Goal: Information Seeking & Learning: Learn about a topic

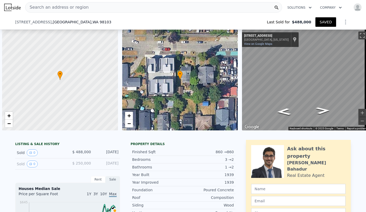
type input "$ 780,000"
type input "$ 95,905"
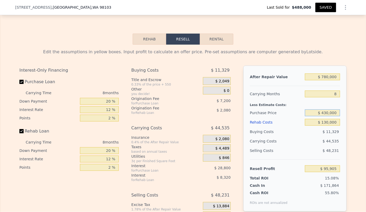
click at [326, 116] on input "$ 430,000" at bounding box center [322, 112] width 35 height 7
type input "$ 620,000"
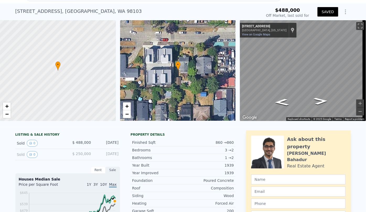
scroll to position [0, 0]
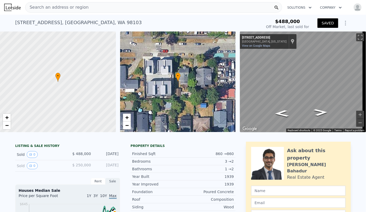
click at [37, 9] on span "Search an address or region" at bounding box center [56, 7] width 63 height 6
type input "-$ 88,261"
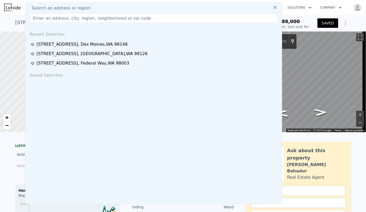
drag, startPoint x: 39, startPoint y: 8, endPoint x: 37, endPoint y: 13, distance: 5.8
click at [37, 13] on input "text" at bounding box center [154, 17] width 248 height 9
paste input "25105 12th Avenue S, Des Moines, WA 98198"
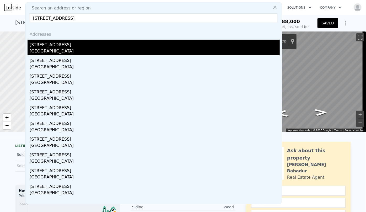
type input "25105 12th Avenue S, Des Moines, WA 98198"
click at [58, 46] on div "[STREET_ADDRESS]" at bounding box center [155, 44] width 250 height 8
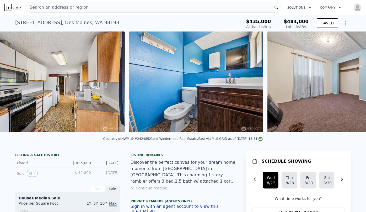
scroll to position [0, 931]
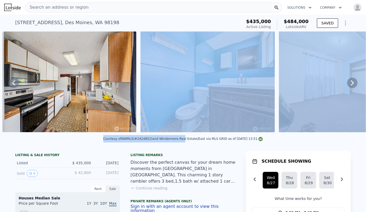
drag, startPoint x: 181, startPoint y: 137, endPoint x: 213, endPoint y: 136, distance: 32.0
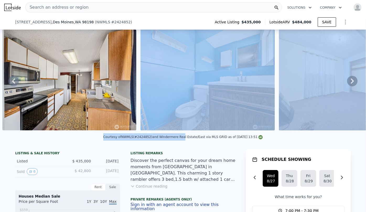
scroll to position [117, 0]
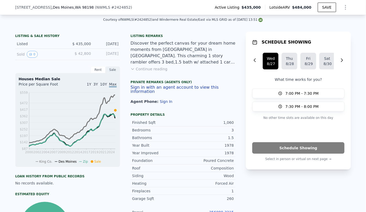
click at [220, 183] on div "Forced Air" at bounding box center [208, 183] width 51 height 5
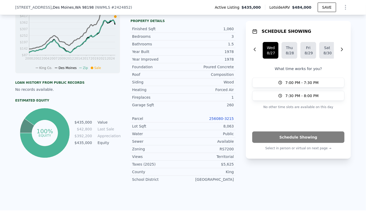
scroll to position [212, 0]
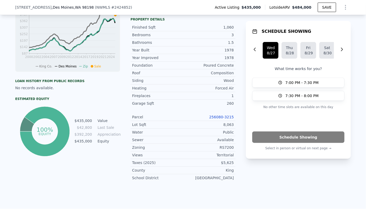
click at [224, 116] on link "256080-3215" at bounding box center [221, 117] width 25 height 4
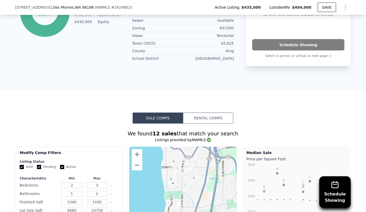
scroll to position [451, 0]
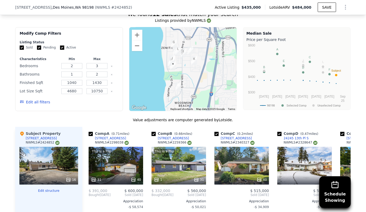
click at [34, 101] on button "Edit all filters" at bounding box center [35, 102] width 30 height 5
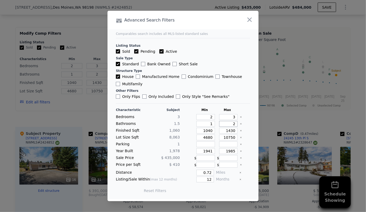
drag, startPoint x: 233, startPoint y: 123, endPoint x: 209, endPoint y: 129, distance: 24.2
click at [215, 127] on div "Characteristic Subject Min Max Bedrooms 3 2 3 Bathrooms 1.5 1 2 Finished Sqft 1…" at bounding box center [183, 153] width 134 height 90
drag, startPoint x: 210, startPoint y: 131, endPoint x: 163, endPoint y: 145, distance: 49.1
click at [163, 145] on div "Characteristic Subject Min Max Bedrooms 3 2 3 Bathrooms 1.5 1 Finished Sqft 1,0…" at bounding box center [183, 153] width 134 height 90
click at [229, 132] on input "1430" at bounding box center [228, 131] width 19 height 6
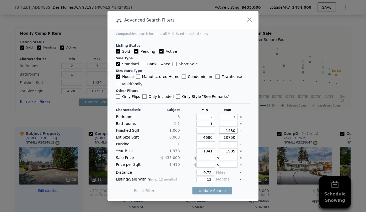
type input "140"
type input "1403"
type input "140"
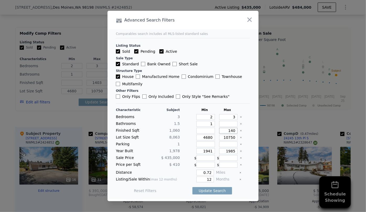
type input "140"
type input "14"
type input "1"
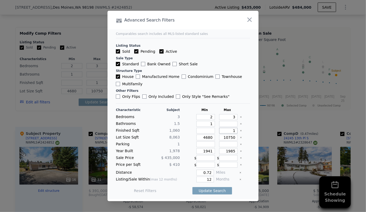
type input "13"
type input "130"
type input "1300"
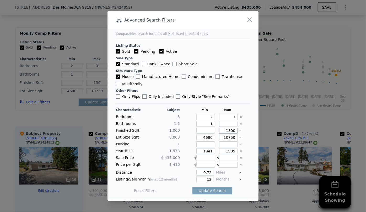
type input "1300"
drag, startPoint x: 209, startPoint y: 136, endPoint x: 203, endPoint y: 139, distance: 7.5
click at [203, 139] on input "4680" at bounding box center [205, 137] width 19 height 6
type input "4"
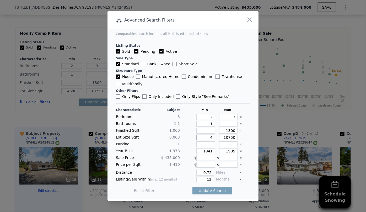
type input "4"
drag, startPoint x: 212, startPoint y: 153, endPoint x: 193, endPoint y: 152, distance: 18.3
click at [194, 152] on div "1941" at bounding box center [204, 151] width 21 height 6
drag, startPoint x: 209, startPoint y: 178, endPoint x: 199, endPoint y: 181, distance: 10.3
click at [199, 181] on input "12" at bounding box center [205, 179] width 18 height 6
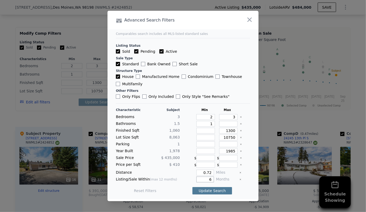
type input "6"
click at [213, 191] on button "Update Search" at bounding box center [212, 190] width 40 height 7
checkbox input "false"
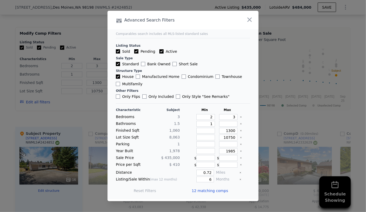
click at [213, 191] on span "12 matching comps" at bounding box center [210, 190] width 36 height 5
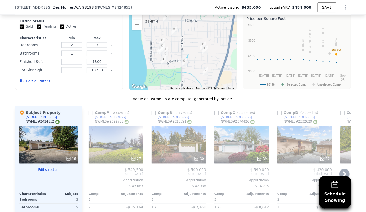
scroll to position [522, 0]
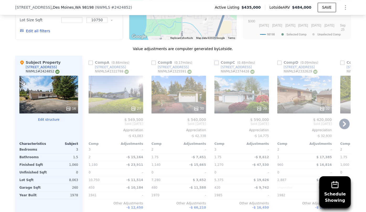
click at [214, 63] on input "checkbox" at bounding box center [216, 63] width 4 height 4
checkbox input "true"
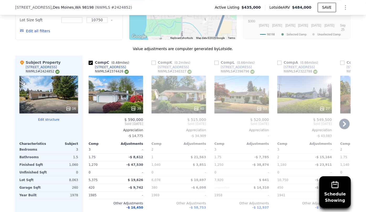
click at [339, 121] on icon at bounding box center [344, 123] width 10 height 10
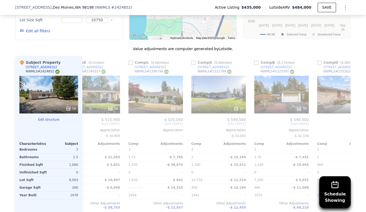
scroll to position [0, 126]
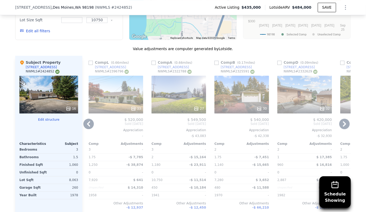
click at [339, 121] on icon at bounding box center [344, 123] width 10 height 10
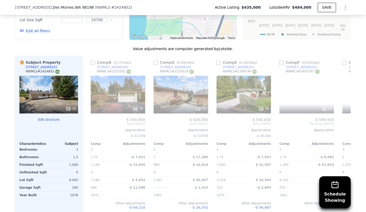
scroll to position [0, 252]
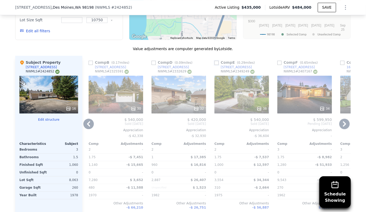
drag, startPoint x: 214, startPoint y: 61, endPoint x: 253, endPoint y: 80, distance: 43.0
click at [214, 61] on input "checkbox" at bounding box center [216, 63] width 4 height 4
checkbox input "true"
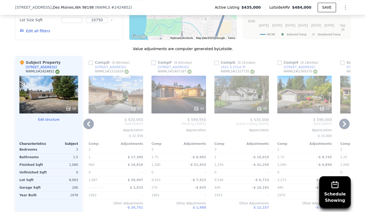
click at [153, 61] on input "checkbox" at bounding box center [154, 63] width 4 height 4
checkbox input "true"
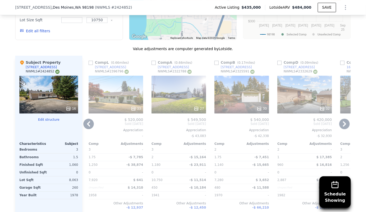
click at [340, 121] on icon at bounding box center [344, 123] width 10 height 10
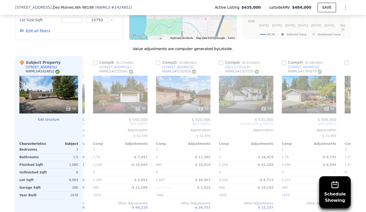
scroll to position [0, 377]
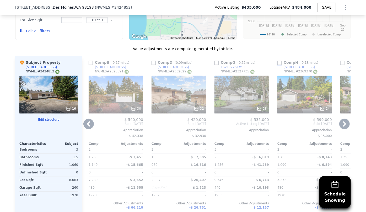
click at [279, 63] on input "checkbox" at bounding box center [279, 63] width 4 height 4
checkbox input "true"
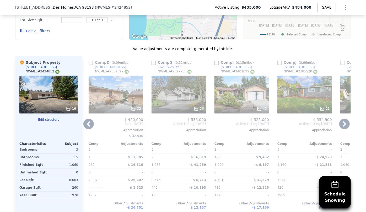
click at [343, 123] on icon at bounding box center [344, 123] width 3 height 5
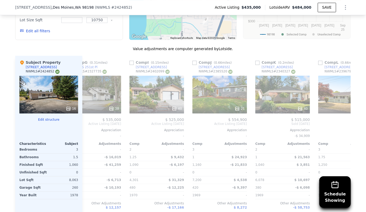
scroll to position [0, 499]
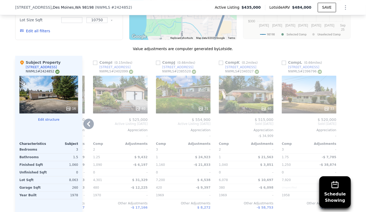
click at [177, 98] on div "21" at bounding box center [183, 94] width 55 height 38
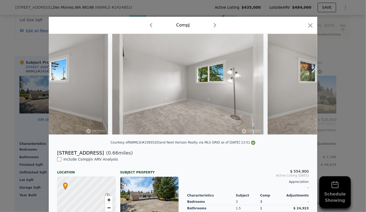
scroll to position [0, 1960]
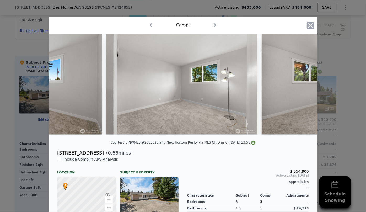
click at [309, 25] on icon "button" at bounding box center [310, 25] width 4 height 4
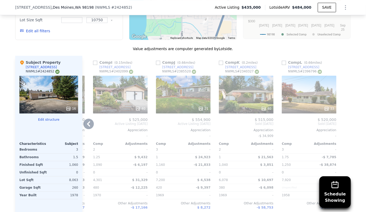
click at [241, 93] on div "40" at bounding box center [246, 94] width 55 height 38
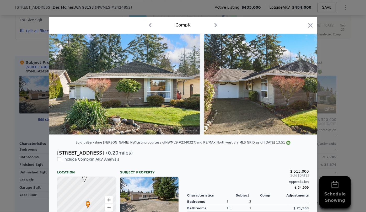
drag, startPoint x: 58, startPoint y: 138, endPoint x: 105, endPoint y: 139, distance: 46.9
click at [105, 139] on div at bounding box center [183, 86] width 268 height 105
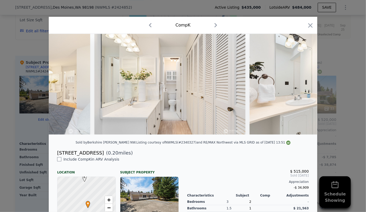
scroll to position [0, 3382]
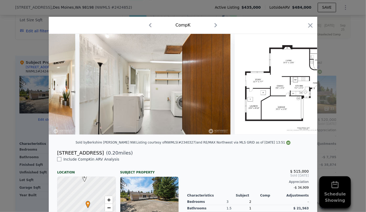
click at [310, 26] on icon "button" at bounding box center [310, 25] width 7 height 7
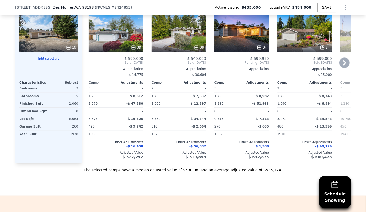
scroll to position [570, 0]
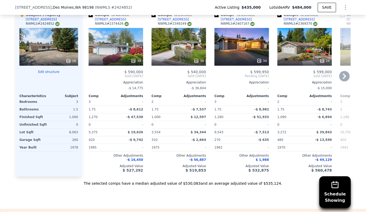
click at [238, 58] on div "34" at bounding box center [242, 60] width 50 height 5
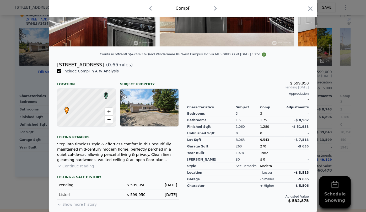
scroll to position [91, 0]
click at [307, 9] on icon "button" at bounding box center [310, 8] width 7 height 7
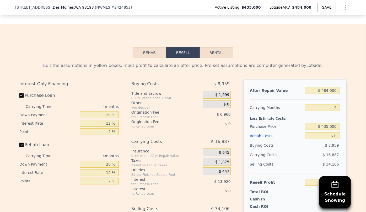
scroll to position [760, 0]
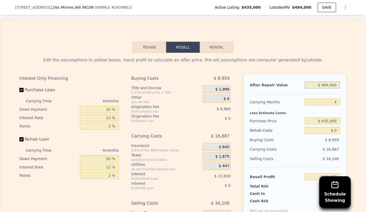
click at [328, 87] on input "$ 484,000" at bounding box center [322, 85] width 35 height 7
type input "$ 4,000"
type input "-$ 457,033"
type input "$ 000"
type input "-$ 460,751"
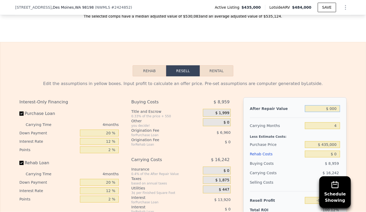
scroll to position [737, 0]
type input "$ 9,000"
type input "-$ 452,387"
type input "$ 000"
type input "-$ 460,751"
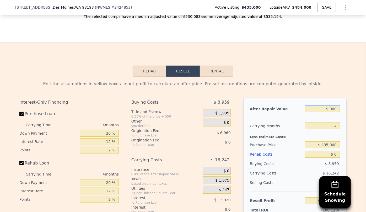
type input "$ 5,000"
type input "-$ 456,105"
type input "$ 53,000"
type input "-$ 411,496"
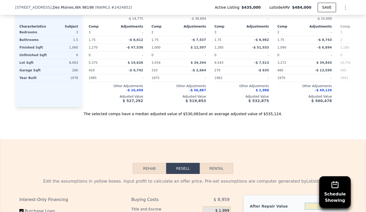
scroll to position [713, 0]
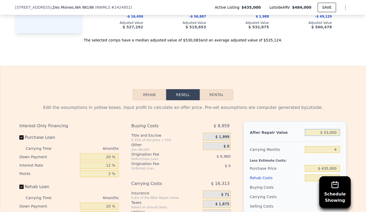
type input "$ 5,000"
type input "-$ 456,105"
type input "$ 59,000"
type input "-$ 405,920"
type input "$ 590,000"
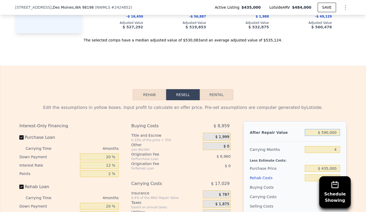
type input "$ 87,557"
type input "$ 590,000"
click at [337, 153] on input "4" at bounding box center [322, 149] width 35 height 7
type input "6"
type input "$ 79,042"
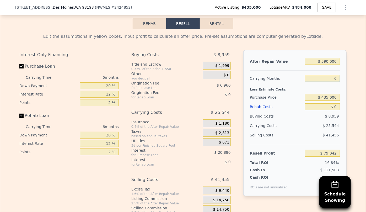
scroll to position [784, 0]
type input "6"
click at [255, 111] on div "Rehab Costs" at bounding box center [276, 106] width 53 height 9
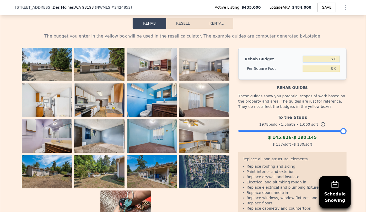
click at [333, 61] on input "$ 0" at bounding box center [321, 59] width 37 height 7
click at [333, 72] on input "$ 0" at bounding box center [321, 68] width 37 height 7
click at [333, 72] on input "$ 80" at bounding box center [321, 68] width 37 height 7
type input "$ 80"
click at [333, 82] on div "Rehab guides" at bounding box center [292, 85] width 108 height 10
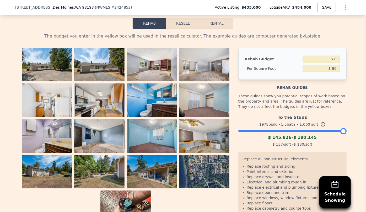
type input "$ 84,800"
click at [186, 29] on button "Resell" at bounding box center [182, 23] width 33 height 11
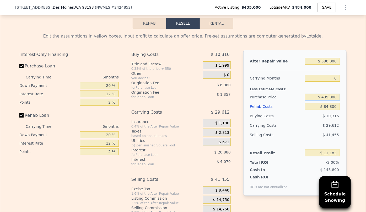
click at [329, 100] on input "$ 435,000" at bounding box center [322, 97] width 35 height 7
type input "$ 400,000"
click at [312, 133] on div "$ 41,455" at bounding box center [322, 134] width 35 height 9
type input "$ 26,174"
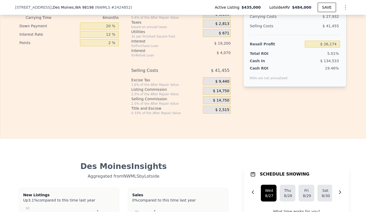
scroll to position [903, 0]
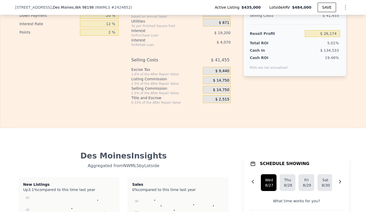
click at [226, 92] on span "$ 14,750" at bounding box center [221, 90] width 16 height 5
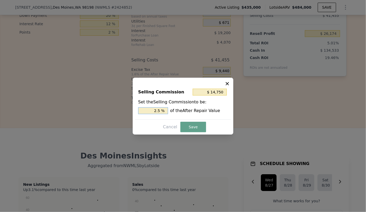
click at [158, 111] on input "2.5 %" at bounding box center [153, 110] width 30 height 7
type input "$ 2,950"
type input ".5 %"
type input "$ 8,850"
type input "1.5 %"
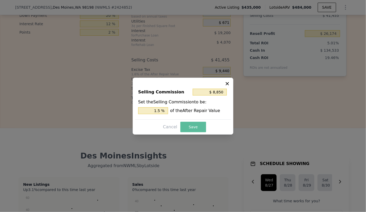
click at [183, 128] on button "Save" at bounding box center [193, 127] width 26 height 10
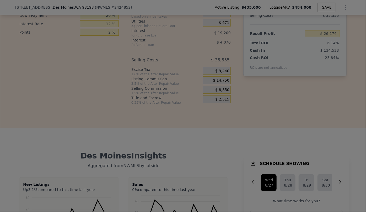
type input "$ 32,074"
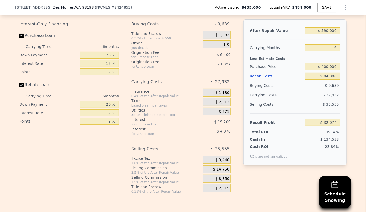
scroll to position [784, 0]
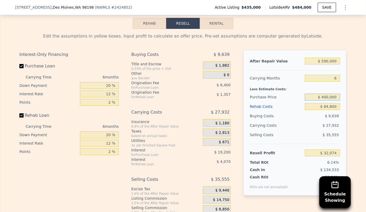
click at [326, 98] on input "$ 400,000" at bounding box center [322, 97] width 35 height 7
type input "$ 380,000"
click at [316, 86] on div "Less Estimate Costs:" at bounding box center [295, 87] width 90 height 9
type input "$ 53,421"
click at [325, 100] on input "$ 380,000" at bounding box center [322, 97] width 35 height 7
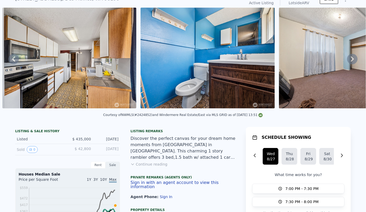
scroll to position [0, 0]
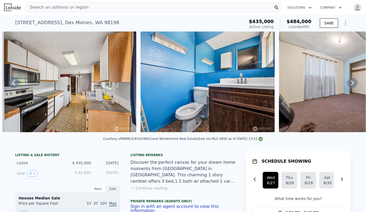
click at [67, 8] on span "Search an address or region" at bounding box center [56, 7] width 63 height 6
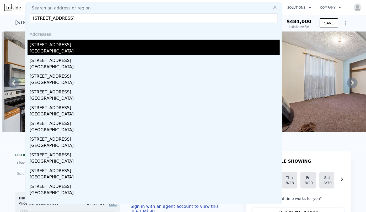
type input "2316 SW 328th St, Federal Way, WA 98023"
click at [57, 46] on div "[STREET_ADDRESS]" at bounding box center [155, 44] width 250 height 8
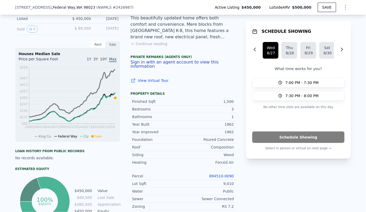
scroll to position [143, 0]
click at [225, 176] on link "894510-0090" at bounding box center [221, 175] width 25 height 4
click at [343, 6] on icon "Show Options" at bounding box center [345, 7] width 6 height 6
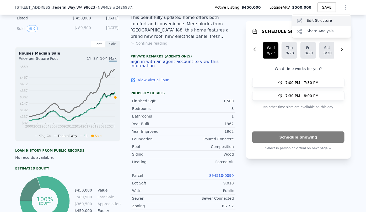
click at [327, 22] on div "Edit Structure" at bounding box center [321, 21] width 59 height 10
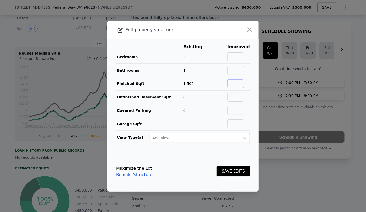
click at [233, 85] on input "text" at bounding box center [235, 83] width 17 height 9
type input "1160"
click at [240, 174] on button "SAVE EDITS" at bounding box center [234, 171] width 34 height 10
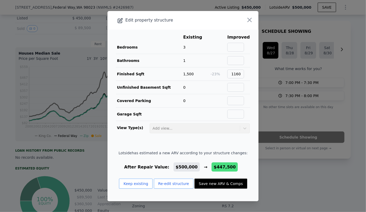
click at [229, 187] on button "Save new ARV & Comps" at bounding box center [220, 183] width 52 height 10
type input "1"
type input "1050"
type input "1590"
type input "11124"
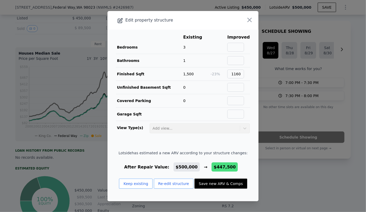
checkbox input "false"
checkbox input "true"
type input "$ 447,500"
type input "-$ 64,455"
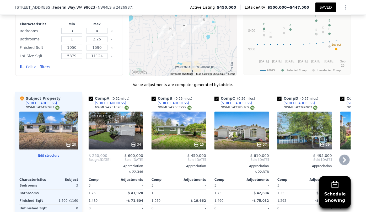
scroll to position [453, 0]
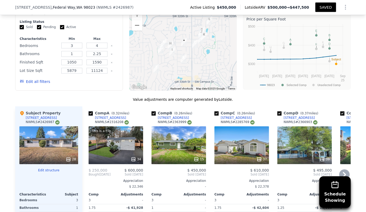
click at [90, 113] on input "checkbox" at bounding box center [91, 113] width 4 height 4
checkbox input "false"
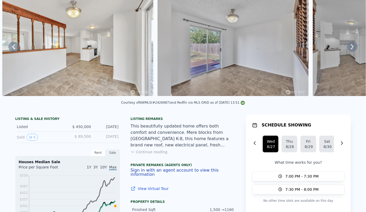
scroll to position [0, 0]
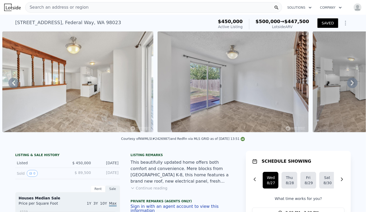
click at [90, 5] on div "Search an address or region" at bounding box center [153, 7] width 257 height 10
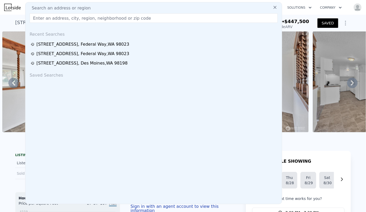
checkbox input "true"
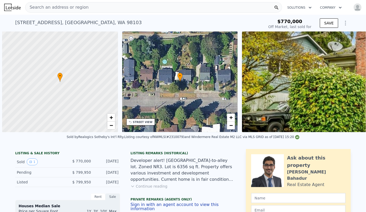
scroll to position [0, 2]
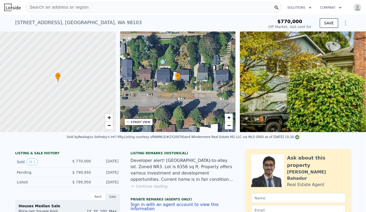
click at [55, 13] on div "Search an address or region Solutions Company Open main menu Open user menu" at bounding box center [183, 7] width 358 height 13
click at [55, 10] on div "Search an address or region" at bounding box center [56, 7] width 63 height 10
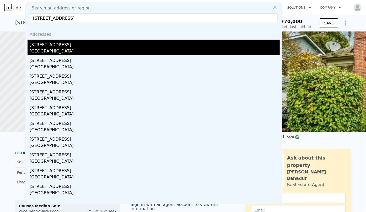
type input "[STREET_ADDRESS]"
click at [59, 44] on div "[STREET_ADDRESS]" at bounding box center [155, 44] width 250 height 8
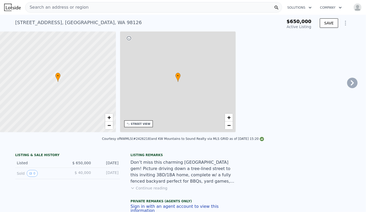
type input "-$ 698,551"
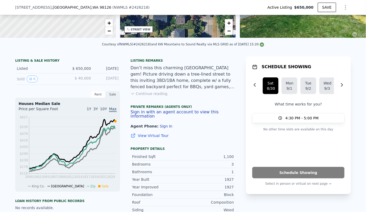
scroll to position [69, 0]
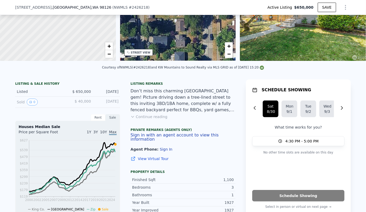
click at [139, 52] on div "STREET VIEW" at bounding box center [141, 53] width 20 height 4
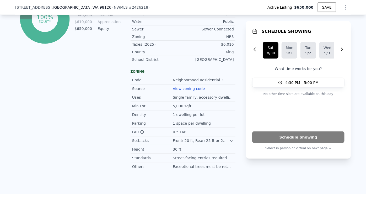
scroll to position [304, 0]
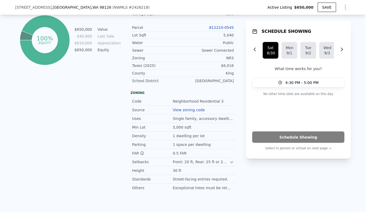
click at [223, 27] on link "812210-0545" at bounding box center [221, 27] width 25 height 4
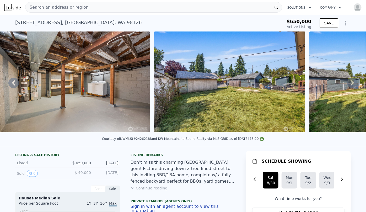
scroll to position [0, 2189]
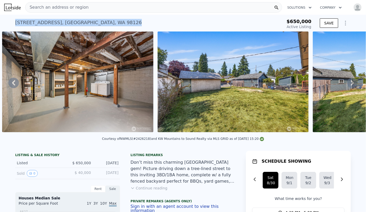
drag, startPoint x: 13, startPoint y: 22, endPoint x: 97, endPoint y: 24, distance: 83.9
click at [97, 24] on div "[STREET_ADDRESS] Active at $650k" at bounding box center [138, 24] width 247 height 15
copy div "[STREET_ADDRESS]"
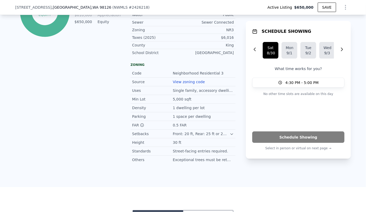
scroll to position [474, 0]
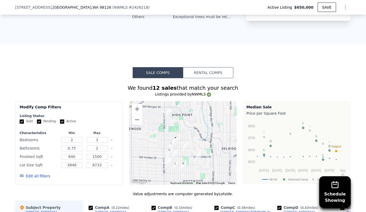
click at [45, 176] on div "Edit all filters" at bounding box center [69, 176] width 99 height 15
click at [40, 176] on button "Edit all filters" at bounding box center [35, 176] width 30 height 5
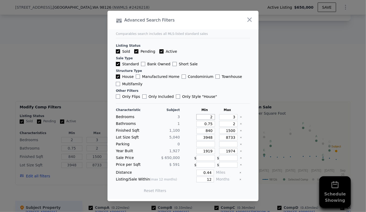
click at [209, 118] on input "2" at bounding box center [205, 117] width 19 height 6
type input "3"
type input "2"
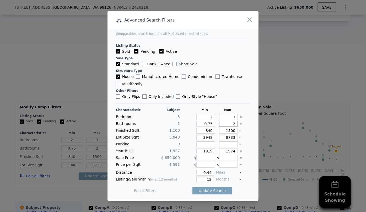
drag, startPoint x: 231, startPoint y: 124, endPoint x: 220, endPoint y: 127, distance: 12.0
click at [220, 127] on div "Characteristic Subject Min Max Bedrooms 3 2 3 Bathrooms 1 0.75 2 Finished Sqft …" at bounding box center [183, 153] width 134 height 90
drag, startPoint x: 209, startPoint y: 123, endPoint x: 176, endPoint y: 127, distance: 33.8
click at [176, 127] on div "Characteristic Subject Min Max Bedrooms 3 2 3 Bathrooms 1 0.75 Finished Sqft 1,…" at bounding box center [183, 153] width 134 height 90
type input "1"
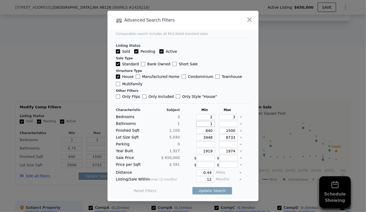
type input "1"
drag, startPoint x: 210, startPoint y: 132, endPoint x: 188, endPoint y: 136, distance: 22.2
click at [189, 136] on div "Characteristic Subject Min Max Bedrooms 3 2 3 Bathrooms 1 1 Finished Sqft 1,100…" at bounding box center [183, 153] width 134 height 90
click at [228, 130] on input "1500" at bounding box center [228, 131] width 19 height 6
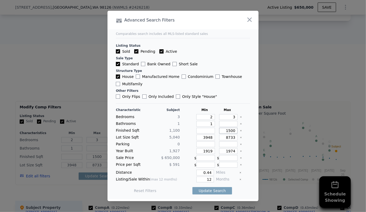
type input "100"
type input "1300"
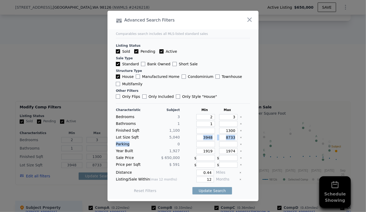
drag, startPoint x: 212, startPoint y: 137, endPoint x: 176, endPoint y: 144, distance: 37.1
click at [176, 144] on div "Characteristic Subject Min Max Bedrooms 3 2 3 Bathrooms 1 1 Finished Sqft 1,100…" at bounding box center [183, 153] width 134 height 90
click at [217, 138] on div "8733" at bounding box center [227, 137] width 21 height 6
drag, startPoint x: 210, startPoint y: 137, endPoint x: 185, endPoint y: 143, distance: 25.1
click at [187, 143] on div "Characteristic Subject Min Max Bedrooms 3 2 3 Bathrooms 1 1 Finished Sqft 1,100…" at bounding box center [183, 153] width 134 height 90
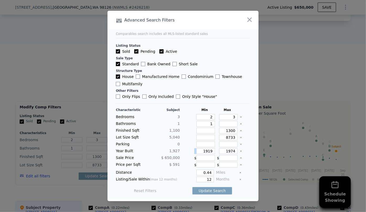
drag, startPoint x: 212, startPoint y: 151, endPoint x: 195, endPoint y: 152, distance: 17.1
click at [195, 152] on div "Year Built 1,927 1919 1974" at bounding box center [183, 151] width 134 height 6
click at [217, 154] on div "Characteristic Subject Min Max Bedrooms 3 2 3 Bathrooms 1 1 Finished Sqft 1,100…" at bounding box center [183, 153] width 134 height 90
drag, startPoint x: 210, startPoint y: 150, endPoint x: 186, endPoint y: 154, distance: 24.0
click at [186, 154] on div "Characteristic Subject Min Max Bedrooms 3 2 3 Bathrooms 1 1 Finished Sqft 1,100…" at bounding box center [183, 153] width 134 height 90
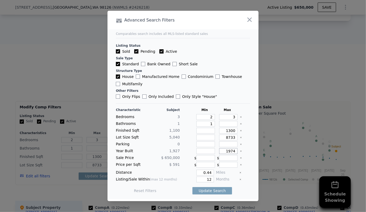
click at [230, 151] on input "1974" at bounding box center [228, 151] width 19 height 6
type input "1984"
drag, startPoint x: 211, startPoint y: 180, endPoint x: 199, endPoint y: 181, distance: 12.3
click at [199, 181] on input "12" at bounding box center [205, 179] width 18 height 6
type input "6"
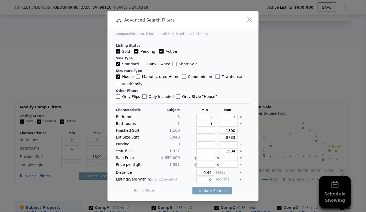
click at [211, 170] on div "Distance 0.44 Miles" at bounding box center [183, 173] width 134 height 6
click at [209, 172] on input "0.44" at bounding box center [205, 173] width 18 height 6
type input "0"
type input "0.5"
click at [218, 189] on button "Update Search" at bounding box center [212, 190] width 40 height 7
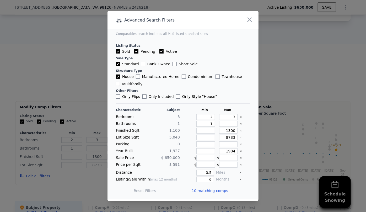
click at [219, 188] on span "10 matching comps" at bounding box center [210, 190] width 36 height 5
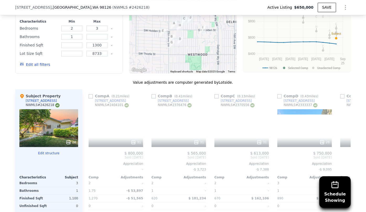
scroll to position [594, 0]
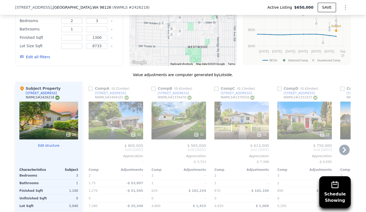
click at [89, 86] on div "Comp A ( 0.21 miles)" at bounding box center [110, 88] width 43 height 5
click at [89, 87] on input "checkbox" at bounding box center [91, 88] width 4 height 4
checkbox input "true"
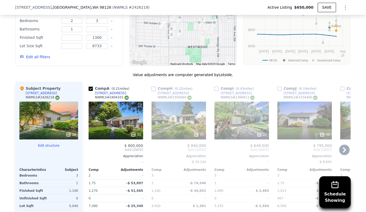
click at [153, 89] on input "checkbox" at bounding box center [154, 88] width 4 height 4
checkbox input "true"
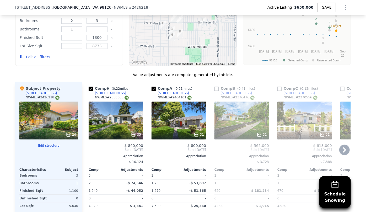
click at [341, 147] on icon at bounding box center [344, 149] width 10 height 10
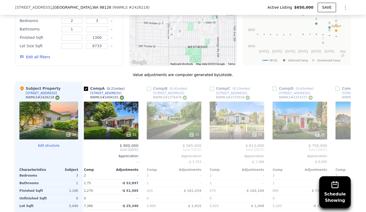
scroll to position [0, 126]
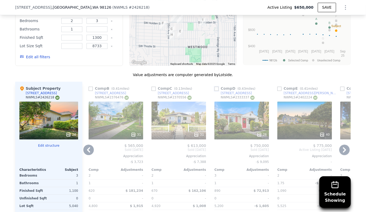
click at [216, 89] on input "checkbox" at bounding box center [216, 88] width 4 height 4
checkbox input "true"
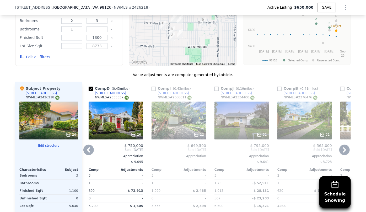
click at [344, 148] on icon at bounding box center [344, 149] width 3 height 5
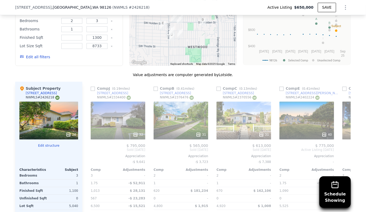
scroll to position [0, 252]
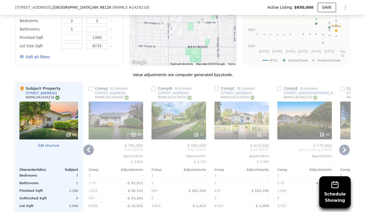
click at [344, 148] on icon at bounding box center [344, 149] width 3 height 5
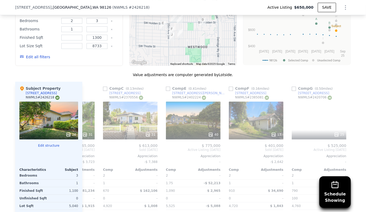
scroll to position [0, 373]
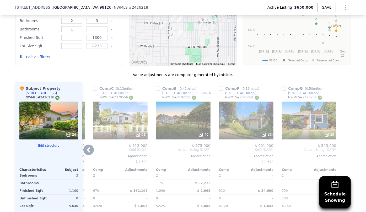
click at [183, 123] on div "40" at bounding box center [183, 120] width 55 height 38
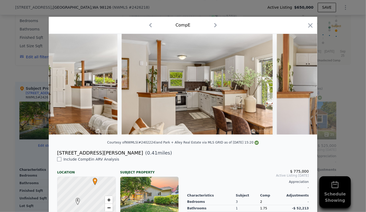
scroll to position [0, 1430]
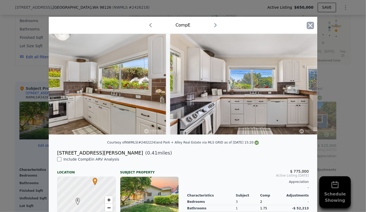
click at [308, 26] on icon "button" at bounding box center [310, 25] width 4 height 4
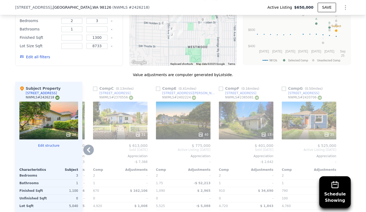
click at [305, 119] on div "25" at bounding box center [309, 120] width 55 height 38
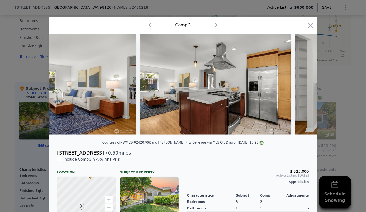
scroll to position [0, 1534]
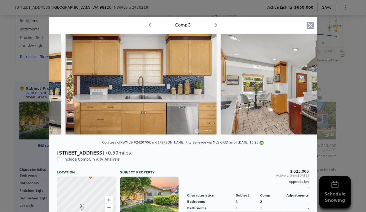
click at [307, 26] on icon "button" at bounding box center [310, 25] width 7 height 7
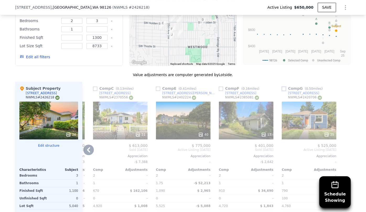
click at [283, 86] on input "checkbox" at bounding box center [284, 88] width 4 height 4
checkbox input "true"
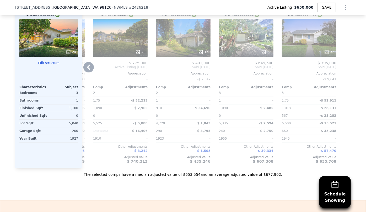
scroll to position [665, 0]
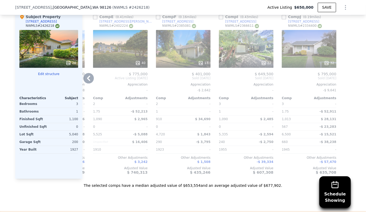
click at [312, 56] on div "32" at bounding box center [309, 49] width 55 height 38
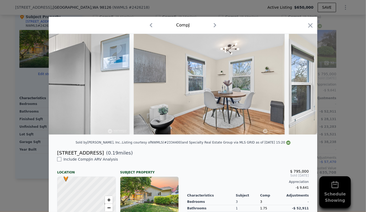
scroll to position [0, 1256]
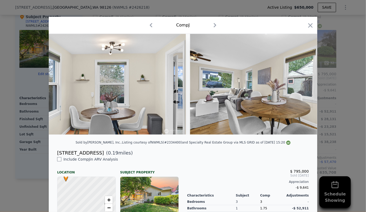
drag, startPoint x: 310, startPoint y: 24, endPoint x: 306, endPoint y: 60, distance: 36.9
click at [310, 24] on icon "button" at bounding box center [310, 25] width 4 height 4
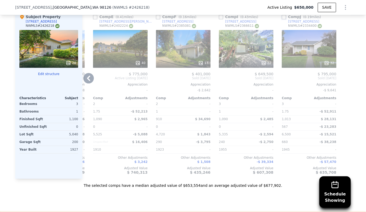
click at [282, 15] on input "checkbox" at bounding box center [284, 17] width 4 height 4
checkbox input "true"
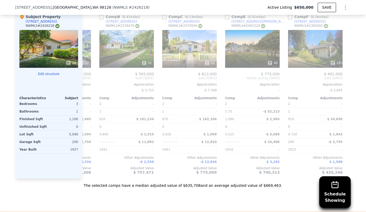
scroll to position [0, 368]
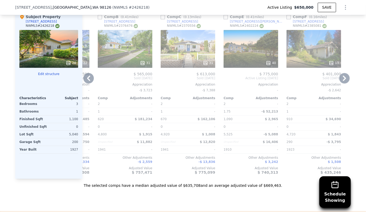
click at [323, 45] on div "13" at bounding box center [313, 49] width 55 height 38
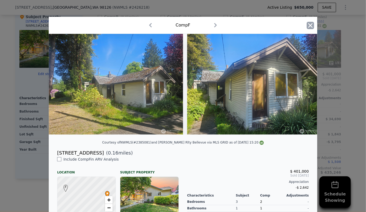
click at [308, 24] on icon "button" at bounding box center [310, 25] width 7 height 7
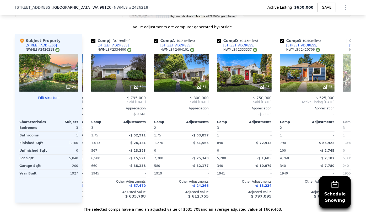
scroll to position [0, 61]
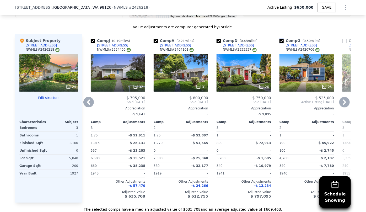
click at [280, 41] on input "checkbox" at bounding box center [281, 41] width 4 height 4
checkbox input "false"
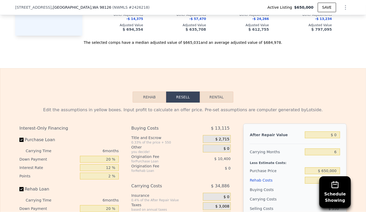
scroll to position [832, 0]
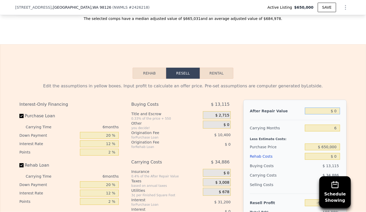
click at [334, 111] on input "$ 0" at bounding box center [322, 110] width 35 height 7
type input "$ 6"
type input "-$ 698,545"
type input "$ 68"
type input "-$ 698,488"
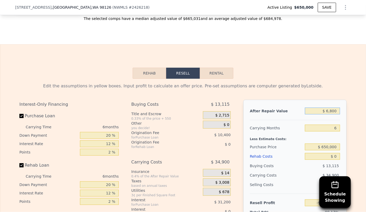
type input "$ 68,000"
type input "-$ 635,523"
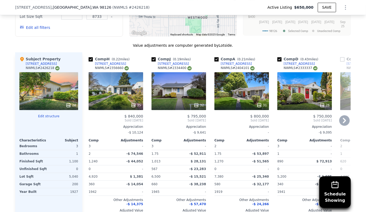
scroll to position [618, 0]
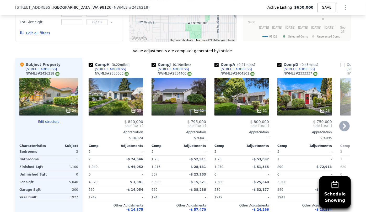
type input "$ 68,000"
click at [89, 65] on input "checkbox" at bounding box center [91, 65] width 4 height 4
checkbox input "false"
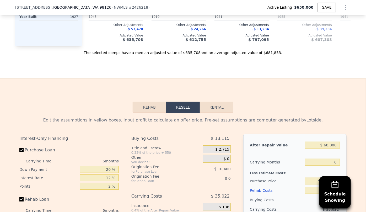
scroll to position [808, 0]
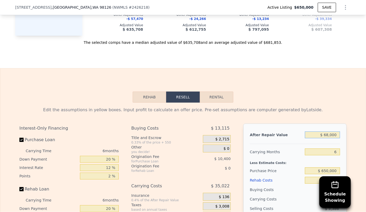
click at [327, 138] on input "$ 68,000" at bounding box center [322, 134] width 35 height 7
type input "$ 000"
type input "-$ 698,551"
type input "$ 7,000"
type input "-$ 692,063"
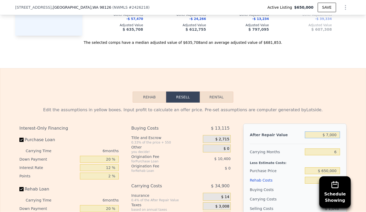
type input "$ 75,000"
type input "-$ 629,036"
type input "$ 750,000"
type input "-$ 3,399"
type input "$ 750,000"
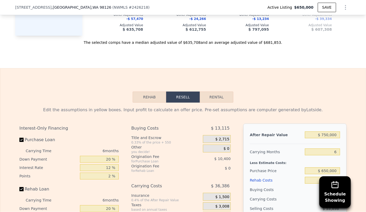
click at [307, 108] on div "Edit the assumptions in yellow boxes. Input profit to calculate an offer price.…" at bounding box center [183, 199] width 336 height 195
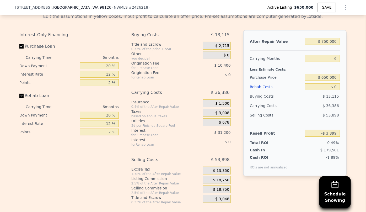
scroll to position [903, 0]
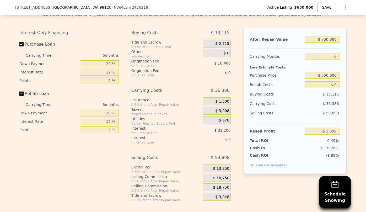
click at [251, 87] on div "Rehab Costs" at bounding box center [276, 84] width 53 height 9
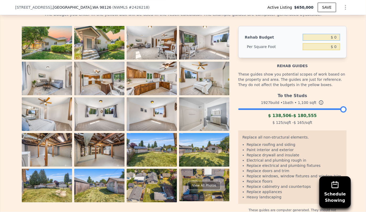
click at [333, 39] on input "$ 0" at bounding box center [321, 37] width 37 height 7
type input "$ 100,000"
type input "$ 90.91"
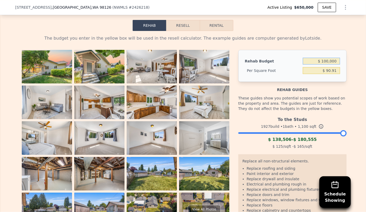
click at [185, 23] on button "Resell" at bounding box center [182, 25] width 33 height 11
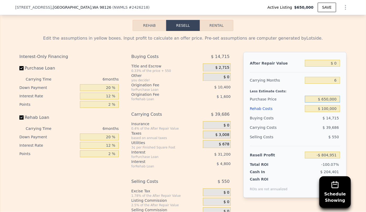
click at [326, 101] on input "$ 650,000" at bounding box center [322, 99] width 35 height 7
type input "$ 600,000"
click at [320, 129] on div "$ 39,686" at bounding box center [312, 127] width 55 height 9
type input "-$ 751,584"
click at [333, 67] on input "$ 0" at bounding box center [322, 63] width 35 height 7
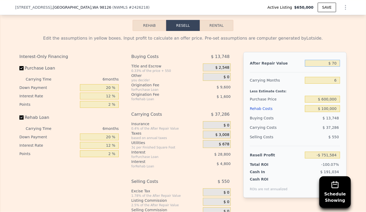
type input "$ 780"
type input "-$ 750,863"
type input "$ 78,000"
type input "-$ 679,288"
type input "$ 780,000"
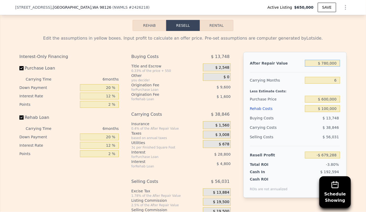
type input "-$ 28,625"
type input "$ 780,000"
click at [312, 117] on div "$ 13,748" at bounding box center [322, 117] width 35 height 9
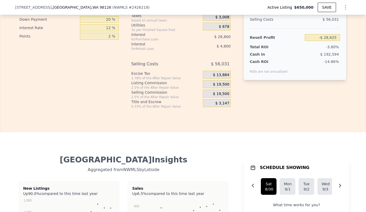
scroll to position [999, 0]
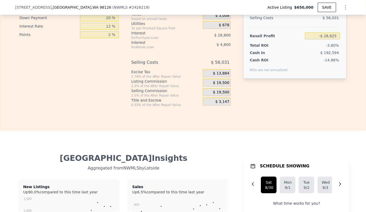
click at [218, 95] on span "$ 19,500" at bounding box center [221, 92] width 16 height 5
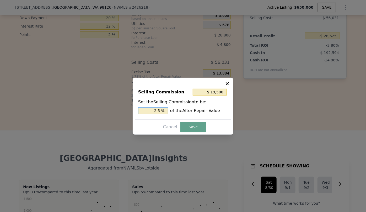
click at [157, 111] on input "2.5 %" at bounding box center [153, 110] width 30 height 7
type input "$ 3,900"
type input ".5 %"
type input "$ 11,700"
type input "1.5 %"
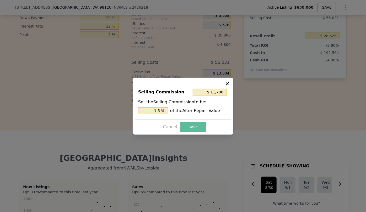
click at [192, 122] on button "Save" at bounding box center [193, 127] width 26 height 10
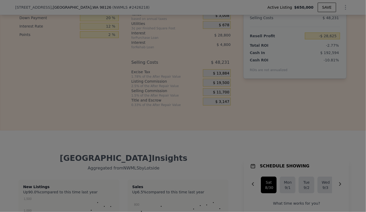
type input "-$ 20,825"
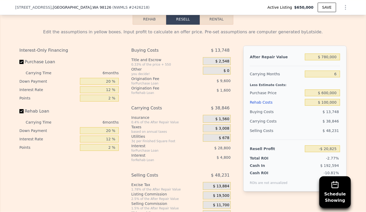
scroll to position [880, 0]
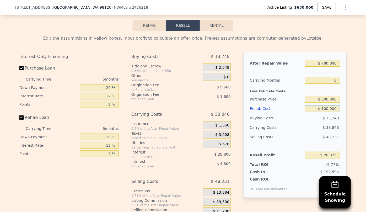
click at [326, 111] on input "$ 100,000" at bounding box center [322, 108] width 35 height 7
type input "$ 10,000"
type input "$ 74,935"
type input "$ 0000"
type input "$ 85,575"
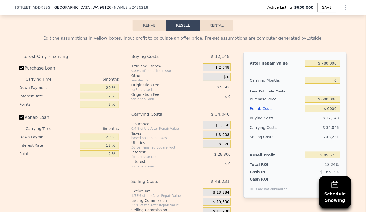
type input "$ 80,000"
type input "$ 455"
type input "$ 80,000"
click at [310, 154] on input "$ 455" at bounding box center [322, 155] width 35 height 7
click at [312, 141] on div "$ 48,231" at bounding box center [322, 136] width 35 height 9
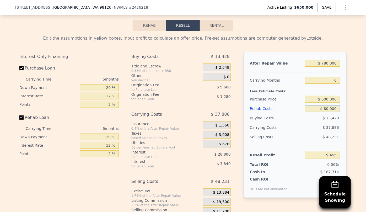
click at [338, 109] on input "$ 80,000" at bounding box center [322, 108] width 35 height 7
click at [325, 102] on input "$ 600,000" at bounding box center [322, 99] width 35 height 7
type input "$ 580,000"
click at [275, 172] on div "Cash In" at bounding box center [266, 171] width 33 height 5
type input "$ 21,802"
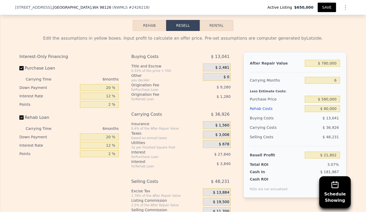
click at [326, 9] on button "SAVE" at bounding box center [327, 7] width 18 height 9
click at [326, 102] on input "$ 580,000" at bounding box center [322, 99] width 35 height 7
type input "$ 550,000"
click at [306, 139] on div "$ 48,231" at bounding box center [322, 136] width 35 height 9
type input "$ 53,821"
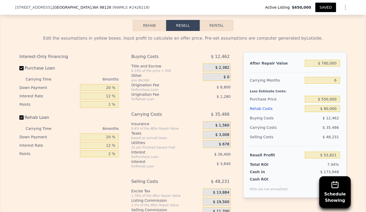
click at [328, 13] on div "[STREET_ADDRESS] ( NWMLS # 2426218 ) Active Listing $650,000 SAVED" at bounding box center [183, 7] width 336 height 15
click at [325, 8] on button "SAVED" at bounding box center [325, 7] width 21 height 9
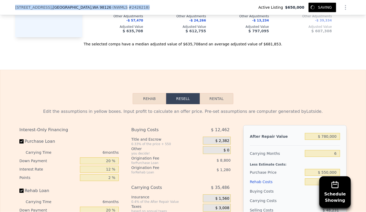
scroll to position [806, 0]
drag, startPoint x: 11, startPoint y: 9, endPoint x: 74, endPoint y: 10, distance: 62.7
click at [74, 10] on div "[STREET_ADDRESS] ( NWMLS # 2426218 ) Active Listing $650,000 SAVED" at bounding box center [183, 7] width 366 height 15
copy div "[STREET_ADDRESS]"
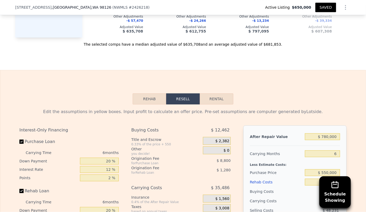
click at [274, 73] on div "Rehab Resell Rental Edit the assumptions in yellow boxes. Input profit to calcu…" at bounding box center [183, 196] width 366 height 253
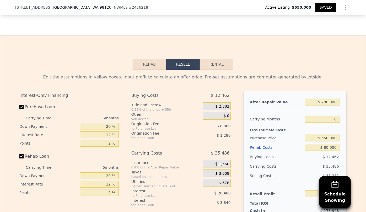
type input "2"
type input "620"
type input "1270"
type input "2966"
type input "7380"
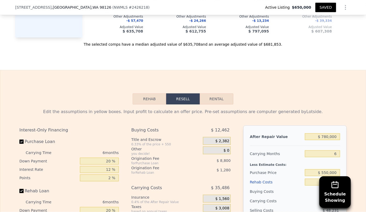
click at [321, 6] on button "SAVED" at bounding box center [325, 7] width 21 height 9
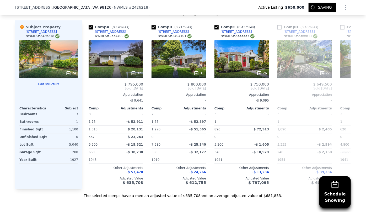
scroll to position [592, 0]
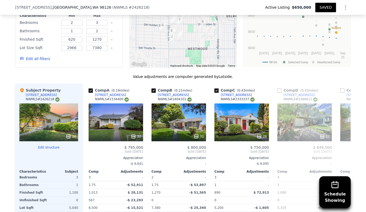
click at [322, 10] on button "SAVED" at bounding box center [325, 7] width 21 height 9
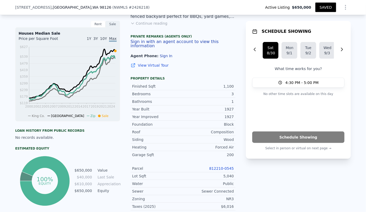
scroll to position [0, 0]
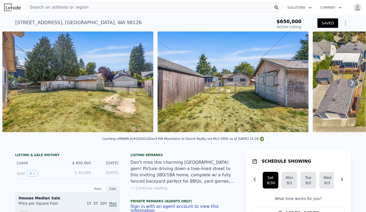
click at [45, 5] on span "Search an address or region" at bounding box center [56, 7] width 63 height 6
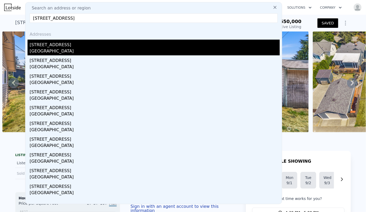
type input "[STREET_ADDRESS]"
click at [60, 46] on div "[STREET_ADDRESS]" at bounding box center [155, 44] width 250 height 8
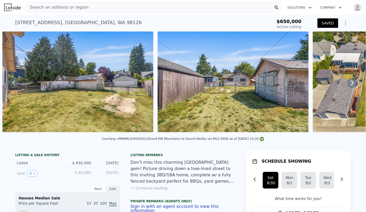
click at [67, 6] on span "Search an address or region" at bounding box center [56, 7] width 63 height 6
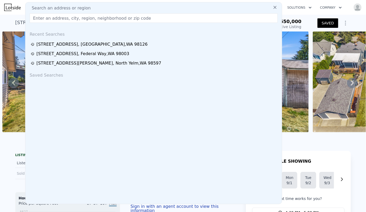
type input "[STREET_ADDRESS]"
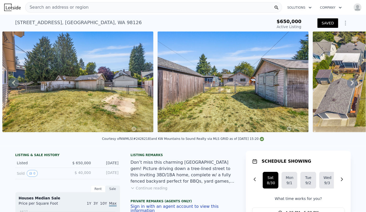
click at [9, 74] on img at bounding box center [77, 81] width 151 height 101
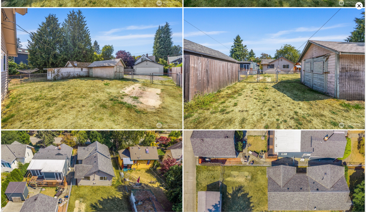
scroll to position [981, 0]
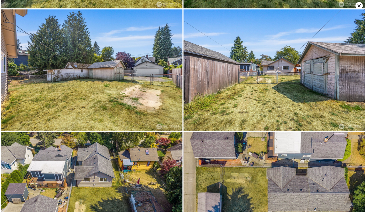
click at [360, 4] on icon at bounding box center [359, 5] width 3 height 3
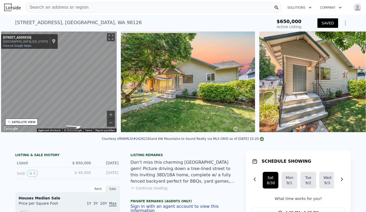
scroll to position [0, 122]
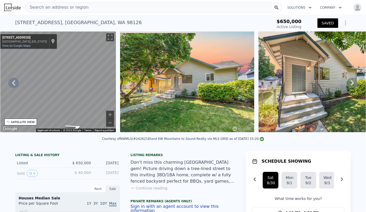
click at [60, 8] on span "Search an address or region" at bounding box center [56, 7] width 63 height 6
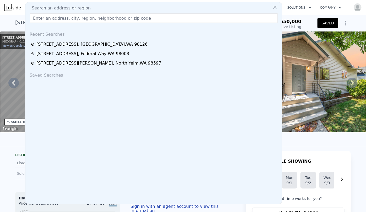
paste input "[STREET_ADDRESS]"
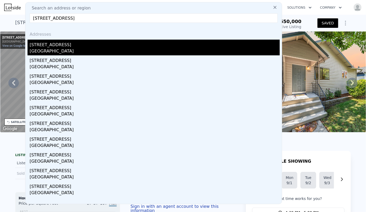
type input "[STREET_ADDRESS]"
click at [63, 45] on div "[STREET_ADDRESS]" at bounding box center [155, 44] width 250 height 8
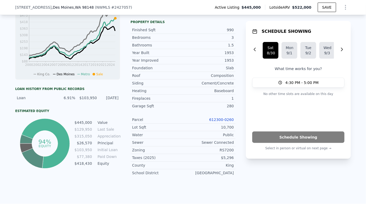
scroll to position [212, 0]
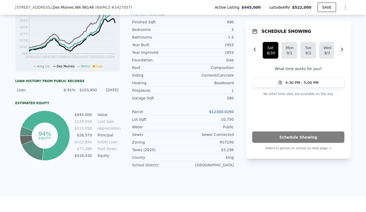
click at [224, 112] on link "612300-0260" at bounding box center [221, 112] width 25 height 4
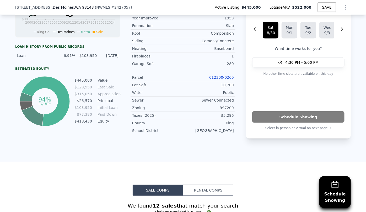
scroll to position [355, 0]
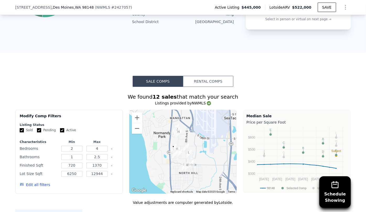
click at [31, 185] on button "Edit all filters" at bounding box center [35, 184] width 30 height 5
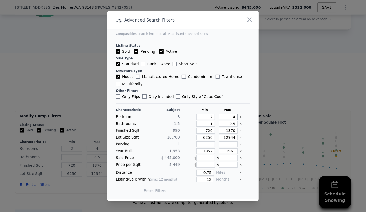
drag, startPoint x: 233, startPoint y: 117, endPoint x: 227, endPoint y: 117, distance: 6.0
click at [227, 117] on input "4" at bounding box center [228, 117] width 19 height 6
type input "3"
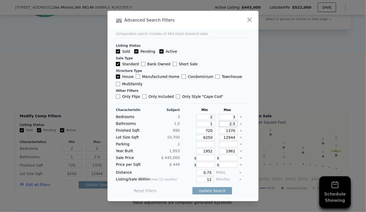
drag, startPoint x: 232, startPoint y: 124, endPoint x: 201, endPoint y: 126, distance: 31.8
click at [201, 126] on div "Bathrooms 1.5 1 2.5" at bounding box center [183, 124] width 134 height 6
drag, startPoint x: 211, startPoint y: 131, endPoint x: 170, endPoint y: 135, distance: 41.1
click at [170, 135] on div "Characteristic Subject Min Max Bedrooms 3 2 3 Bathrooms 1.5 1 Finished Sqft [PH…" at bounding box center [183, 153] width 134 height 90
click at [227, 132] on input "1370" at bounding box center [228, 131] width 19 height 6
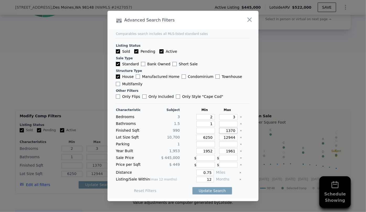
type input "170"
type input "1270"
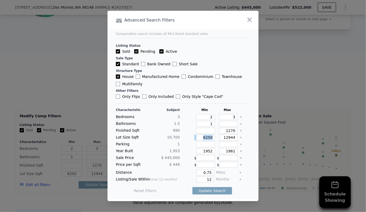
drag, startPoint x: 213, startPoint y: 139, endPoint x: 195, endPoint y: 139, distance: 17.8
click at [195, 139] on div "Lot Size Sqft 10,700 6250 12944" at bounding box center [183, 137] width 134 height 6
click at [208, 140] on div "Characteristic Subject Min Max Bedrooms 3 2 3 Bathrooms 1.5 1 Finished Sqft 990…" at bounding box center [183, 153] width 134 height 90
drag, startPoint x: 210, startPoint y: 136, endPoint x: 177, endPoint y: 140, distance: 33.2
click at [177, 140] on div "Lot Size Sqft 10,700 6250 12944" at bounding box center [183, 137] width 134 height 6
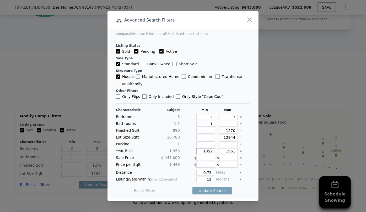
drag, startPoint x: 208, startPoint y: 152, endPoint x: 189, endPoint y: 153, distance: 19.4
click at [190, 153] on div "Year Built 1,953 1952 1961" at bounding box center [183, 151] width 134 height 6
type input "2"
click at [230, 150] on input "1961" at bounding box center [228, 151] width 19 height 6
type input "1991"
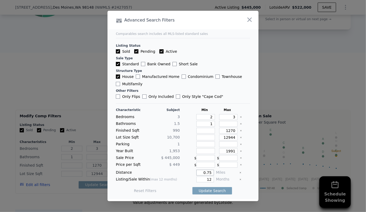
click at [208, 173] on input "0.75" at bounding box center [205, 173] width 18 height 6
type input "0.5"
drag, startPoint x: 210, startPoint y: 176, endPoint x: 196, endPoint y: 178, distance: 14.6
click at [196, 178] on input "12" at bounding box center [205, 179] width 18 height 6
type input "6"
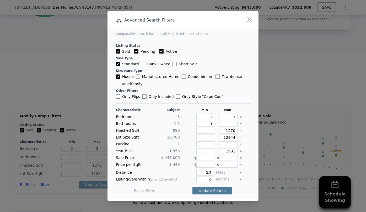
click at [201, 192] on button "Update Search" at bounding box center [212, 190] width 40 height 7
click at [201, 192] on span "3 matching comps" at bounding box center [210, 190] width 34 height 5
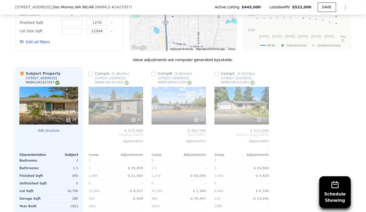
scroll to position [498, 0]
click at [114, 104] on div "30" at bounding box center [116, 105] width 55 height 38
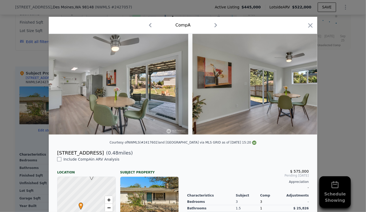
scroll to position [0, 1279]
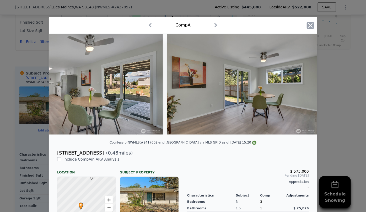
click at [310, 25] on icon "button" at bounding box center [310, 25] width 7 height 7
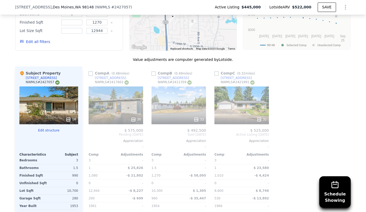
click at [89, 74] on input "checkbox" at bounding box center [91, 74] width 4 height 4
checkbox input "true"
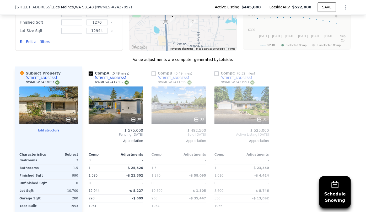
click at [152, 72] on input "checkbox" at bounding box center [154, 74] width 4 height 4
checkbox input "true"
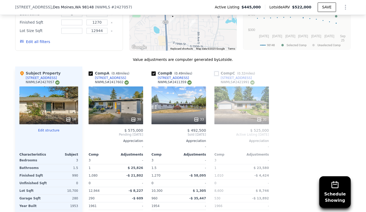
click at [215, 73] on input "checkbox" at bounding box center [216, 74] width 4 height 4
checkbox input "true"
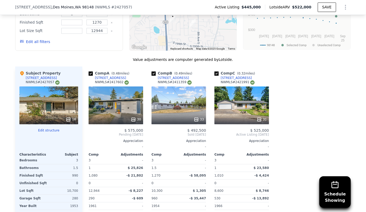
click at [223, 102] on div "31" at bounding box center [241, 105] width 55 height 38
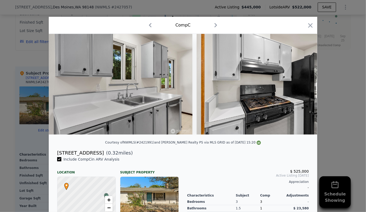
scroll to position [0, 1435]
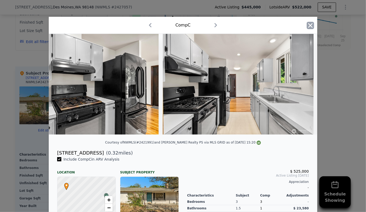
click at [308, 26] on icon "button" at bounding box center [310, 25] width 4 height 4
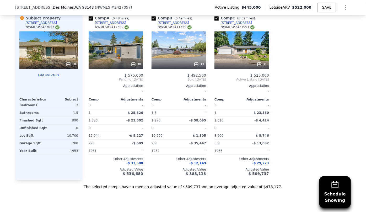
scroll to position [570, 0]
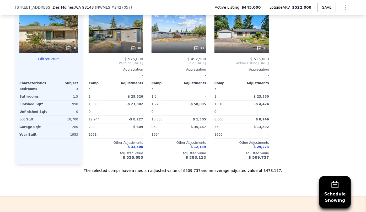
click at [174, 29] on div "33" at bounding box center [179, 34] width 55 height 38
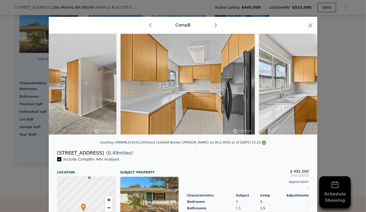
scroll to position [0, 2339]
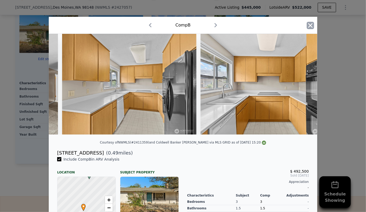
click at [312, 27] on icon "button" at bounding box center [310, 25] width 7 height 7
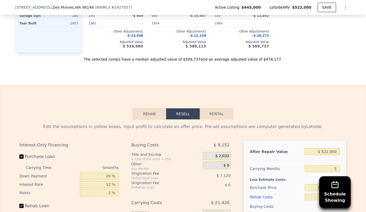
scroll to position [689, 0]
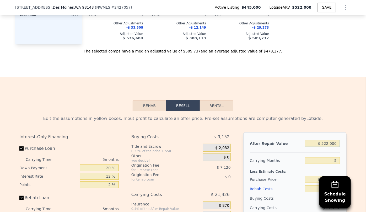
click at [327, 142] on input "$ 522,000" at bounding box center [322, 143] width 35 height 7
type input "$ 5,000"
type input "-$ 470,622"
type input "$ 50,000"
type input "-$ 428,898"
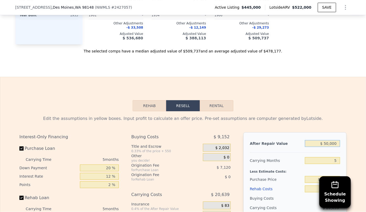
type input "$ 500,000"
type input "-$ 11,656"
type input "$ 500,000"
click at [337, 159] on input "5" at bounding box center [322, 160] width 35 height 7
type input "6"
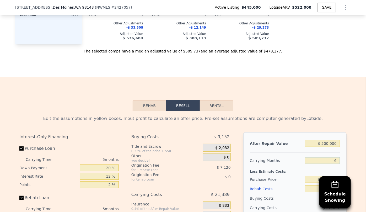
type input "-$ 15,933"
type input "6"
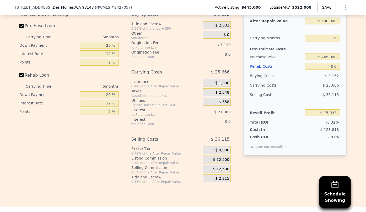
scroll to position [832, 0]
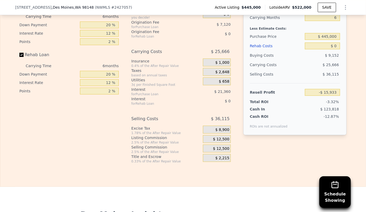
click at [265, 46] on div "Rehab Costs" at bounding box center [276, 45] width 53 height 9
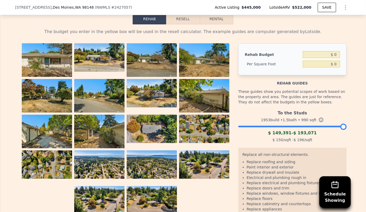
scroll to position [760, 0]
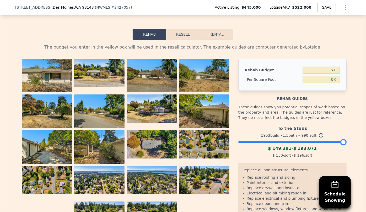
click at [333, 70] on input "$ 0" at bounding box center [321, 70] width 37 height 7
type input "$ 100,000"
click at [324, 59] on div "Rehab Budget $ 100,000 Per Square Foot $ 0" at bounding box center [292, 75] width 108 height 32
type input "$ 101.01"
click at [182, 32] on button "Resell" at bounding box center [182, 34] width 33 height 11
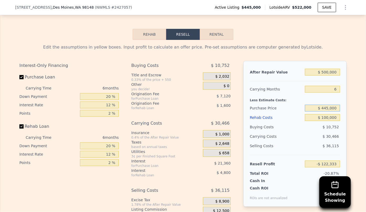
click at [327, 107] on input "$ 445,000" at bounding box center [322, 108] width 35 height 7
type input "$ 305,000"
click at [342, 75] on div "After Repair Value $ 500,000 Carrying Months 6 Less Estimate Costs: Purchase Pr…" at bounding box center [294, 134] width 103 height 146
type input "$ 27,093"
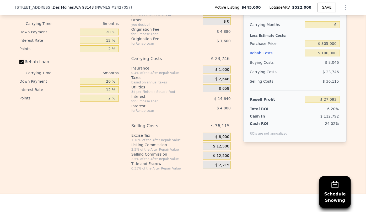
scroll to position [856, 0]
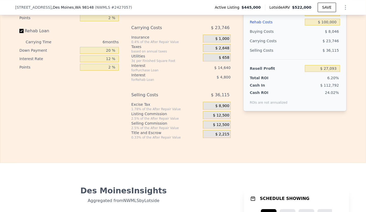
click at [215, 122] on span "$ 12,500" at bounding box center [221, 124] width 16 height 5
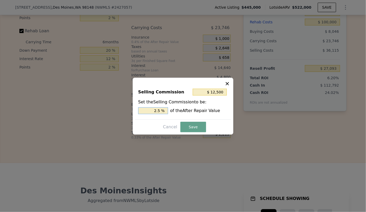
click at [158, 111] on input "2.5 %" at bounding box center [153, 110] width 30 height 7
type input "$ 125,000"
type input "25 %"
type input "$ 25,000"
type input "5 %"
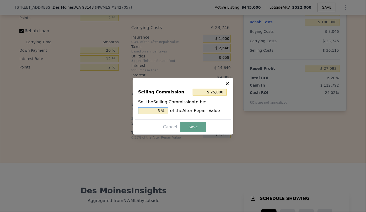
type input "$ 75,000"
type input "15 %"
type input "$ 7,500"
type input "1.5 %"
click at [192, 123] on button "Save" at bounding box center [193, 127] width 26 height 10
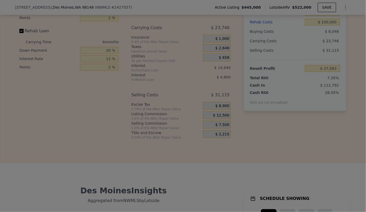
type input "$ 32,093"
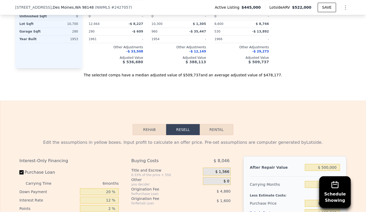
scroll to position [737, 0]
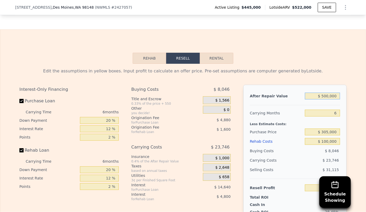
click at [325, 97] on input "$ 500,000" at bounding box center [322, 96] width 35 height 7
type input "$ 50,000"
type input "-$ 389,499"
type input "$ 550,000"
type input "$ 78,936"
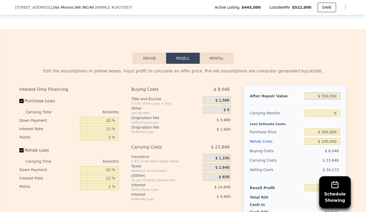
type input "$ 550,000"
click at [247, 128] on div "After Repair Value $ 550,000 Carrying Months 6 Less Estimate Costs: Purchase Pr…" at bounding box center [294, 158] width 103 height 146
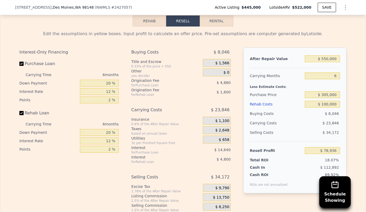
scroll to position [760, 0]
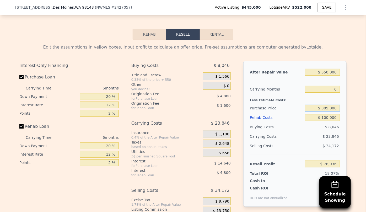
click at [328, 108] on input "$ 305,000" at bounding box center [322, 108] width 35 height 7
type input "$ 480,000"
click at [283, 141] on div "Selling Costs" at bounding box center [276, 145] width 53 height 9
type input "-$ 107,846"
click at [327, 108] on input "$ 480,000" at bounding box center [322, 108] width 35 height 7
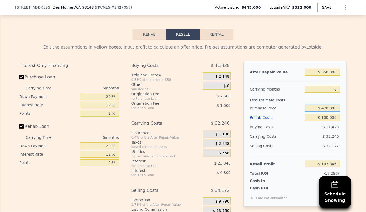
type input "$ 470,000"
click at [305, 145] on div "$ 34,172" at bounding box center [322, 145] width 35 height 9
type input "-$ 97,173"
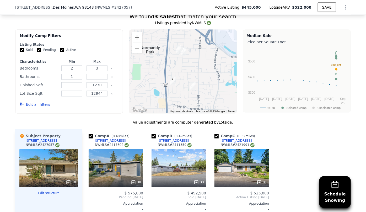
scroll to position [427, 0]
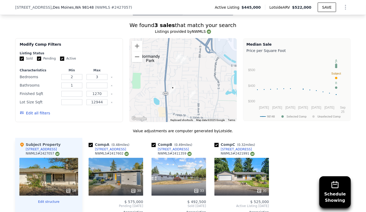
click at [30, 114] on button "Edit all filters" at bounding box center [35, 113] width 30 height 5
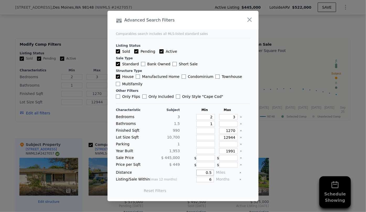
drag, startPoint x: 209, startPoint y: 173, endPoint x: 181, endPoint y: 175, distance: 27.8
click at [183, 174] on div "0.5" at bounding box center [198, 173] width 32 height 6
type input "1"
drag, startPoint x: 205, startPoint y: 187, endPoint x: 208, endPoint y: 188, distance: 3.1
click at [206, 187] on button "Update Search" at bounding box center [212, 190] width 40 height 7
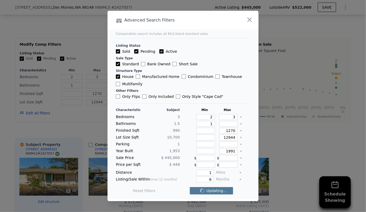
checkbox input "false"
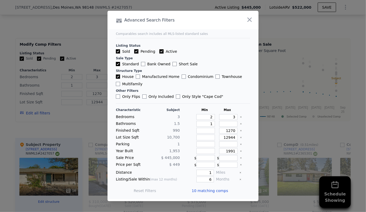
click at [216, 190] on span "10 matching comps" at bounding box center [210, 190] width 36 height 5
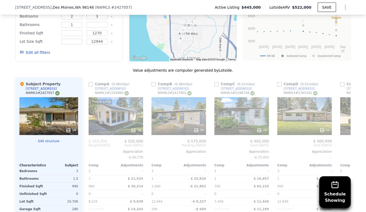
scroll to position [498, 0]
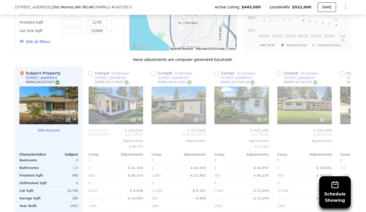
click at [90, 74] on input "checkbox" at bounding box center [91, 74] width 4 height 4
checkbox input "true"
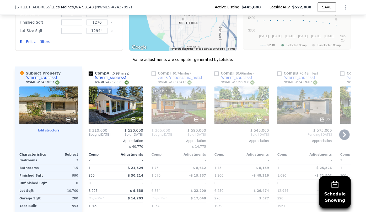
click at [152, 73] on input "checkbox" at bounding box center [154, 74] width 4 height 4
checkbox input "true"
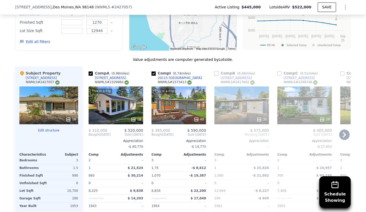
click at [215, 73] on input "checkbox" at bounding box center [216, 74] width 4 height 4
checkbox input "true"
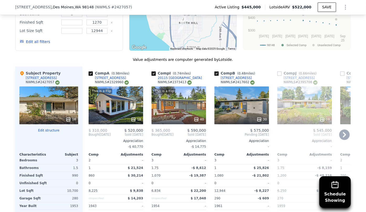
click at [344, 132] on icon at bounding box center [344, 134] width 10 height 10
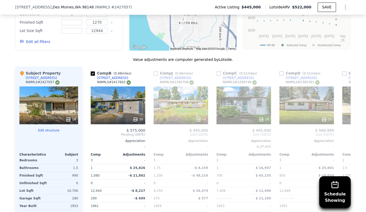
scroll to position [0, 126]
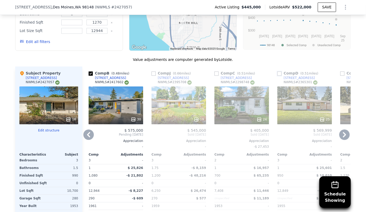
click at [279, 73] on input "checkbox" at bounding box center [279, 74] width 4 height 4
checkbox input "true"
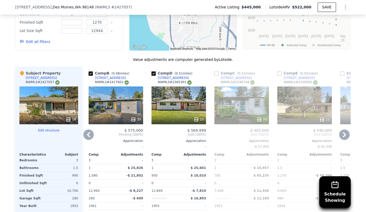
click at [345, 135] on icon at bounding box center [344, 134] width 10 height 10
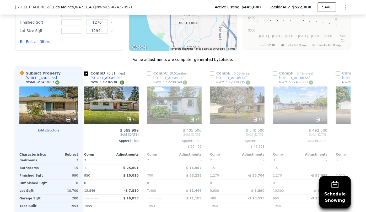
scroll to position [0, 252]
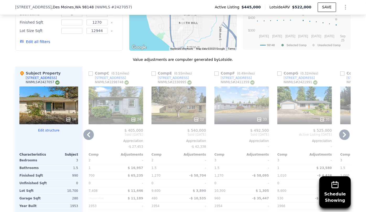
click at [345, 135] on icon at bounding box center [344, 134] width 10 height 10
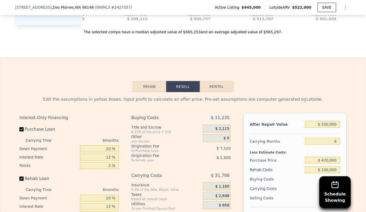
scroll to position [713, 0]
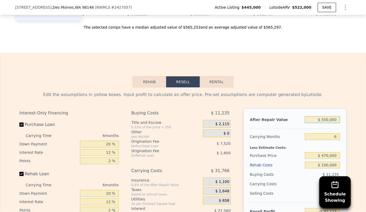
click at [326, 123] on input "$ 550,000" at bounding box center [322, 119] width 35 height 7
type input "$ 50,000"
type input "-$ 565,608"
type input "$ 560,000"
type input "-$ 87,804"
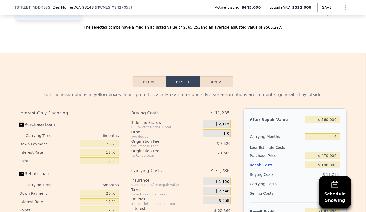
type input "$ 560,000"
click at [291, 81] on div "Rehab Resell Rental Edit the assumptions in yellow boxes. Input profit to calcu…" at bounding box center [183, 179] width 366 height 253
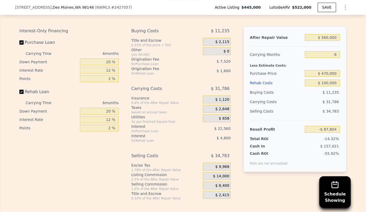
scroll to position [808, 0]
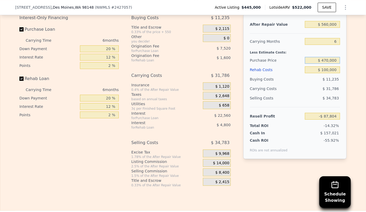
click at [326, 64] on input "$ 470,000" at bounding box center [322, 60] width 35 height 7
type input "$ 400,000"
click at [301, 98] on div "Selling Costs $ 34,783" at bounding box center [295, 100] width 90 height 14
type input "-$ 13,091"
click at [326, 64] on input "$ 400,000" at bounding box center [322, 60] width 35 height 7
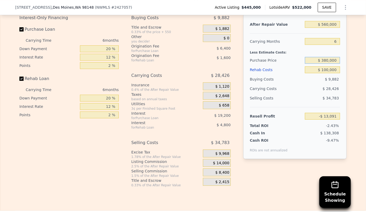
type input "$ 380,000"
click at [309, 89] on div "$ 28,426" at bounding box center [312, 88] width 55 height 9
type input "$ 8,256"
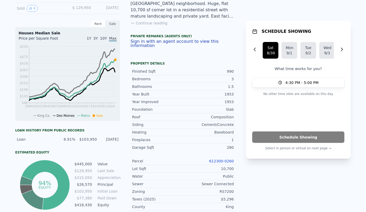
scroll to position [2, 0]
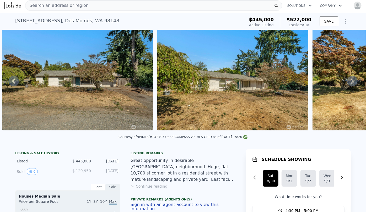
click at [52, 2] on div "Search an address or region" at bounding box center [56, 6] width 63 height 10
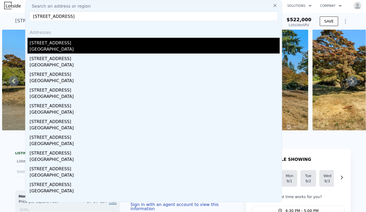
type input "[STREET_ADDRESS]"
click at [55, 43] on div "[STREET_ADDRESS]" at bounding box center [155, 42] width 250 height 8
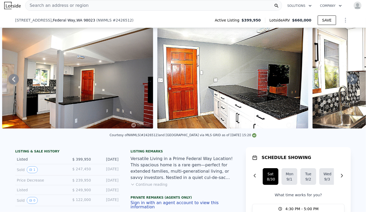
scroll to position [143, 0]
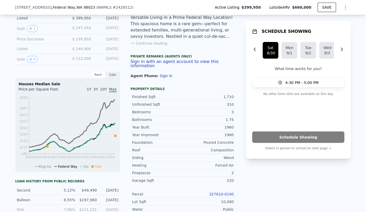
click at [225, 193] on link "327610-0100" at bounding box center [221, 194] width 25 height 4
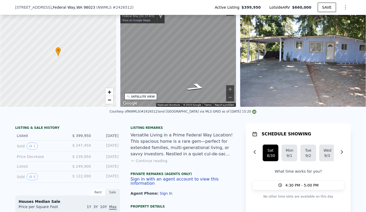
scroll to position [0, 2]
click at [141, 96] on div "SATELLITE VIEW" at bounding box center [143, 97] width 24 height 4
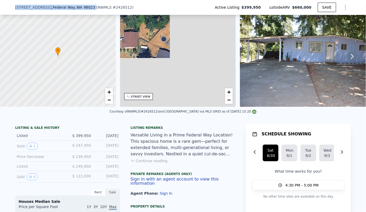
drag, startPoint x: 12, startPoint y: 6, endPoint x: 83, endPoint y: 12, distance: 70.8
click at [83, 12] on div "[STREET_ADDRESS] ( NWMLS # 2426512 ) Active Listing $399,950 Lotside ARV $660,0…" at bounding box center [183, 7] width 366 height 15
copy div "[STREET_ADDRESS]"
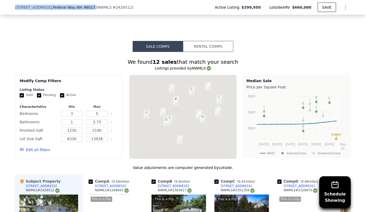
scroll to position [429, 0]
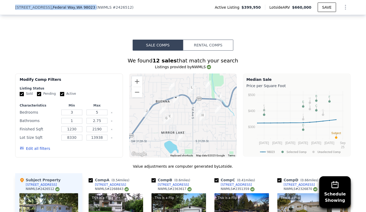
click at [33, 151] on button "Edit all filters" at bounding box center [35, 148] width 30 height 5
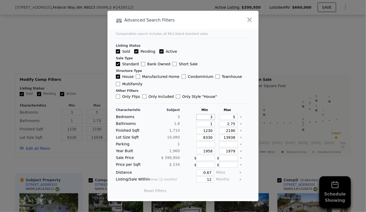
drag, startPoint x: 210, startPoint y: 118, endPoint x: 188, endPoint y: 122, distance: 23.1
click at [188, 122] on div "Characteristic Subject Min Max Bedrooms 3 3 5 Bathrooms 1.8 1 2.75 Finished Sqf…" at bounding box center [183, 153] width 134 height 90
type input "2"
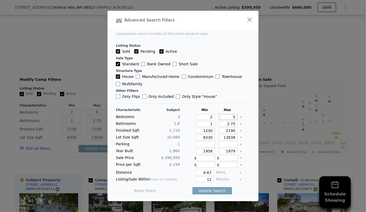
drag, startPoint x: 231, startPoint y: 117, endPoint x: 215, endPoint y: 117, distance: 15.2
click at [217, 117] on div "5" at bounding box center [227, 117] width 21 height 6
type input "4"
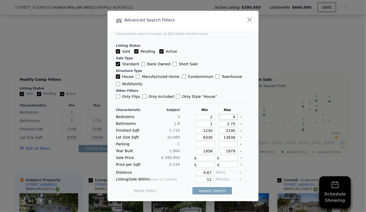
type input "4"
drag, startPoint x: 210, startPoint y: 116, endPoint x: 163, endPoint y: 116, distance: 46.7
click at [163, 116] on div "Bedrooms 3 2 4" at bounding box center [183, 117] width 134 height 6
type input "3"
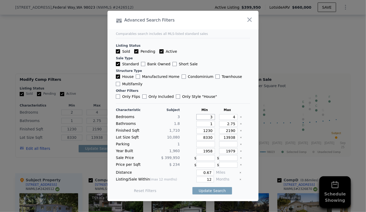
type input "3"
drag, startPoint x: 231, startPoint y: 124, endPoint x: 205, endPoint y: 125, distance: 25.7
click at [205, 125] on div "Bathrooms 1.8 1 2.75" at bounding box center [183, 124] width 134 height 6
drag, startPoint x: 232, startPoint y: 129, endPoint x: 196, endPoint y: 131, distance: 36.7
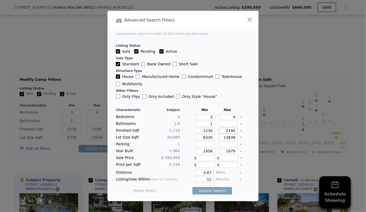
click at [196, 131] on div "Finished Sqft 1,710 1230 2190" at bounding box center [183, 131] width 134 height 6
type input "1"
type input "19"
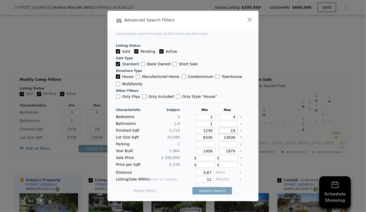
type input "190"
type input "1900"
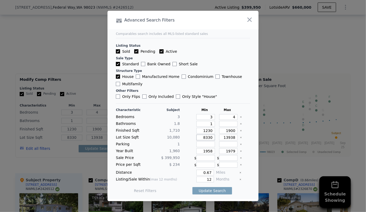
drag, startPoint x: 210, startPoint y: 139, endPoint x: 194, endPoint y: 139, distance: 16.0
click at [194, 139] on div "8330" at bounding box center [204, 137] width 21 height 6
drag, startPoint x: 211, startPoint y: 150, endPoint x: 181, endPoint y: 149, distance: 29.4
click at [181, 149] on div "Year Built 1,960 1958 1979" at bounding box center [183, 151] width 134 height 6
click at [229, 152] on input "1979" at bounding box center [228, 151] width 19 height 6
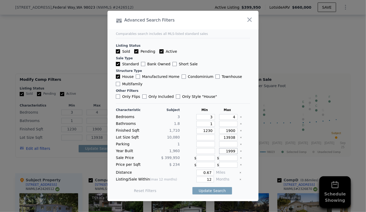
type input "1999"
drag, startPoint x: 210, startPoint y: 177, endPoint x: 192, endPoint y: 176, distance: 17.6
click at [192, 176] on div "12" at bounding box center [198, 179] width 32 height 6
type input "6"
click at [203, 187] on button "Update Search" at bounding box center [212, 190] width 40 height 7
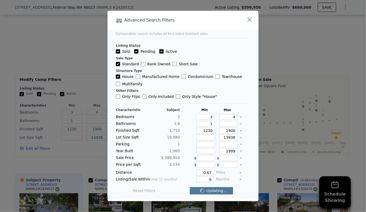
checkbox input "false"
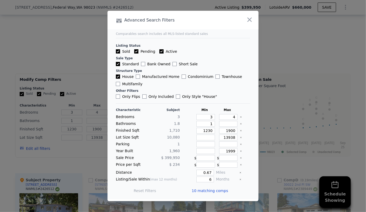
click at [199, 192] on span "10 matching comps" at bounding box center [210, 190] width 36 height 5
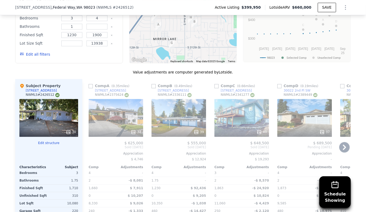
scroll to position [524, 0]
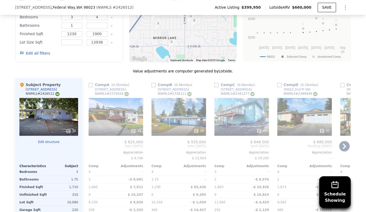
click at [343, 147] on icon at bounding box center [344, 146] width 10 height 10
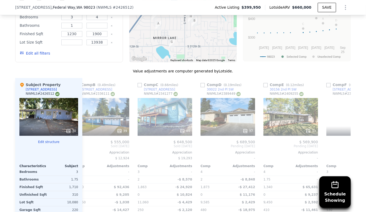
scroll to position [0, 126]
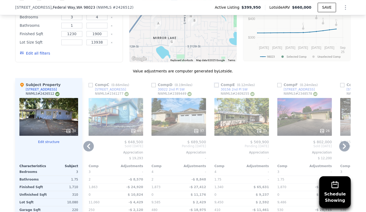
click at [214, 87] on input "checkbox" at bounding box center [216, 85] width 4 height 4
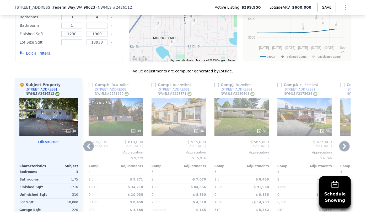
click at [343, 148] on icon at bounding box center [344, 146] width 10 height 10
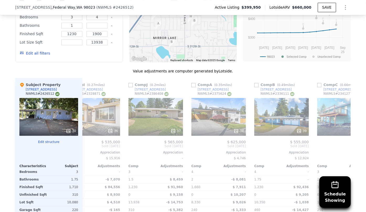
scroll to position [0, 252]
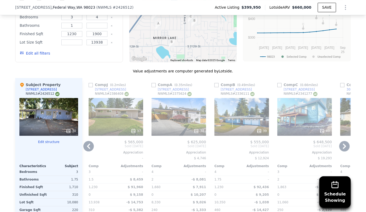
click at [109, 123] on div "37" at bounding box center [116, 117] width 55 height 38
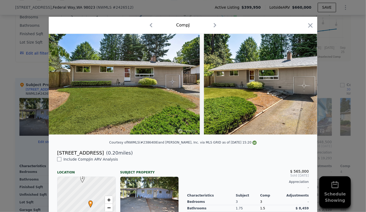
click at [304, 25] on div "Comp J" at bounding box center [183, 25] width 260 height 8
click at [307, 25] on icon "button" at bounding box center [310, 25] width 7 height 7
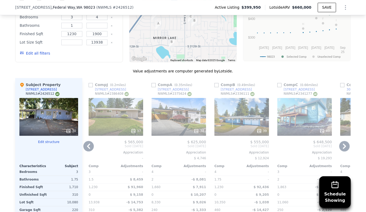
click at [341, 148] on icon at bounding box center [344, 146] width 10 height 10
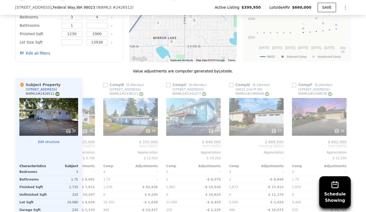
scroll to position [0, 373]
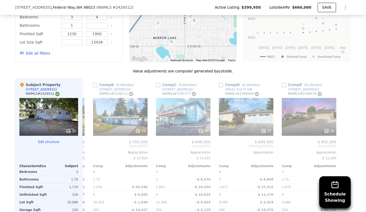
click at [36, 56] on button "Edit all filters" at bounding box center [35, 53] width 30 height 5
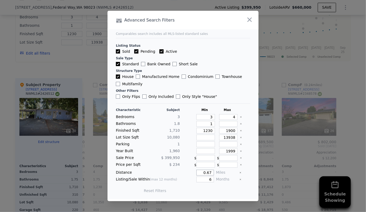
drag, startPoint x: 175, startPoint y: 173, endPoint x: 172, endPoint y: 172, distance: 3.4
click at [170, 173] on div "Distance 0.67 Miles" at bounding box center [183, 173] width 134 height 6
click at [213, 191] on button "Update Search" at bounding box center [212, 190] width 40 height 7
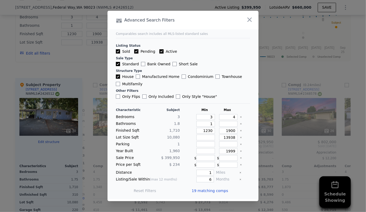
click at [198, 191] on span "19 matching comps" at bounding box center [210, 190] width 36 height 5
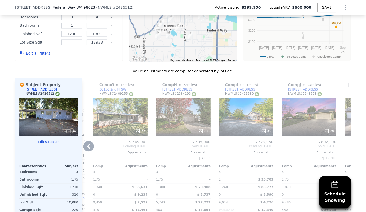
click at [89, 149] on icon at bounding box center [88, 146] width 10 height 10
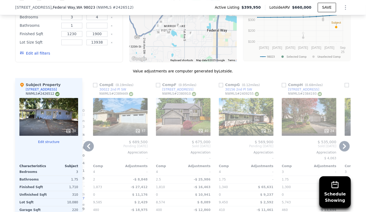
click at [89, 149] on icon at bounding box center [88, 146] width 10 height 10
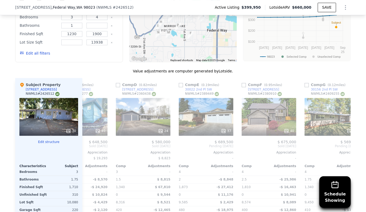
scroll to position [0, 121]
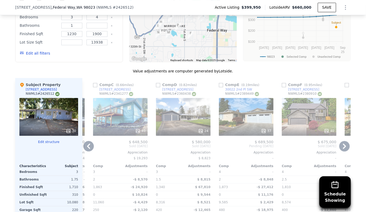
click at [89, 149] on icon at bounding box center [88, 146] width 10 height 10
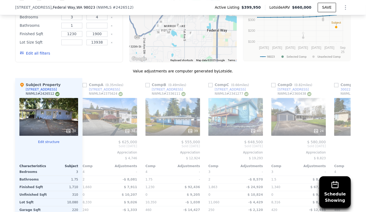
scroll to position [0, 0]
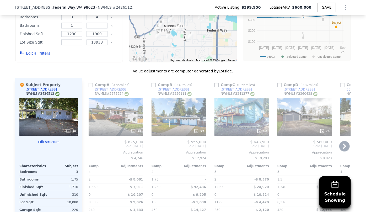
click at [341, 148] on icon at bounding box center [344, 146] width 10 height 10
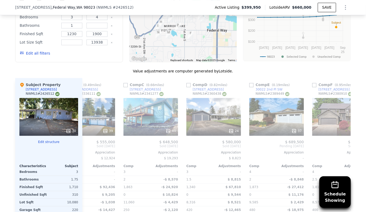
scroll to position [0, 126]
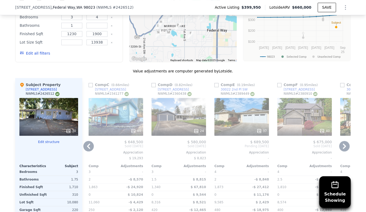
click at [341, 148] on icon at bounding box center [344, 146] width 10 height 10
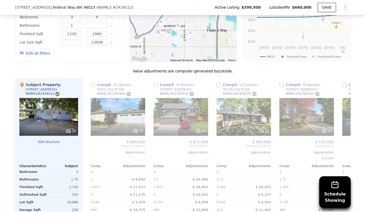
scroll to position [0, 252]
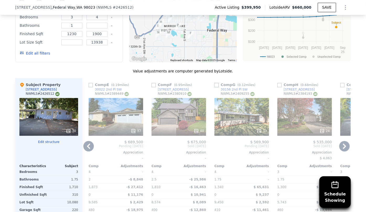
drag, startPoint x: 215, startPoint y: 89, endPoint x: 267, endPoint y: 115, distance: 58.0
click at [215, 87] on input "checkbox" at bounding box center [216, 85] width 4 height 4
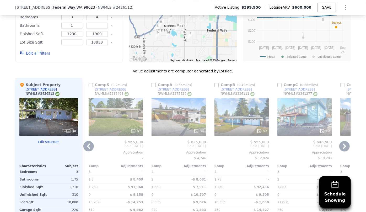
click at [347, 151] on icon at bounding box center [344, 146] width 10 height 10
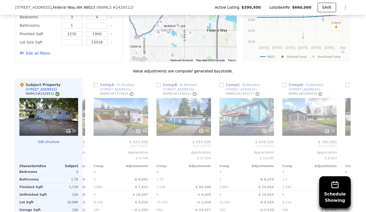
scroll to position [0, 377]
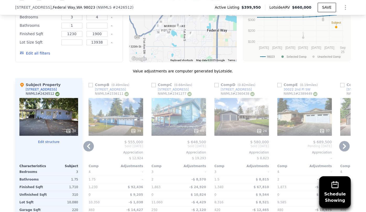
click at [345, 149] on icon at bounding box center [344, 146] width 10 height 10
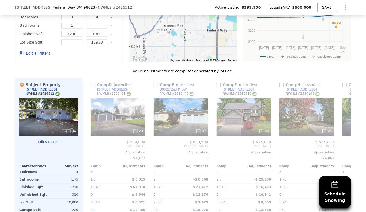
scroll to position [0, 503]
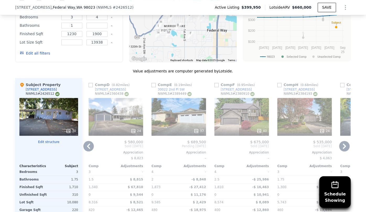
click at [345, 149] on icon at bounding box center [344, 146] width 10 height 10
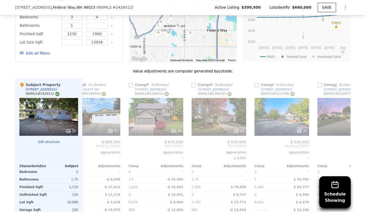
scroll to position [0, 629]
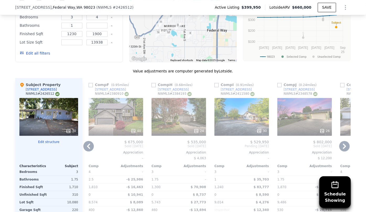
click at [340, 149] on icon at bounding box center [344, 146] width 10 height 10
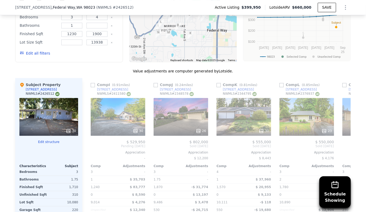
scroll to position [0, 755]
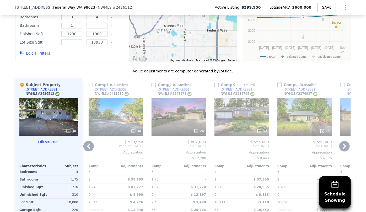
click at [278, 86] on input "checkbox" at bounding box center [279, 85] width 4 height 4
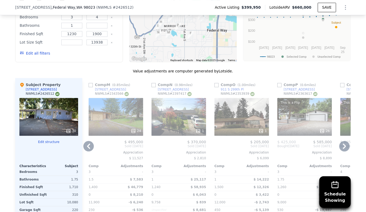
click at [340, 149] on icon at bounding box center [344, 146] width 10 height 10
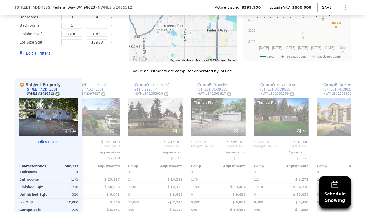
scroll to position [0, 881]
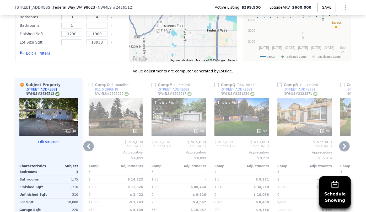
click at [277, 87] on input "checkbox" at bounding box center [279, 85] width 4 height 4
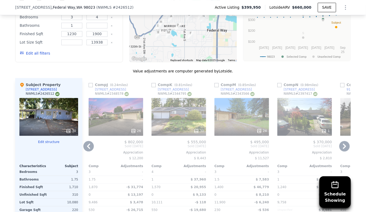
click at [341, 148] on icon at bounding box center [344, 146] width 10 height 10
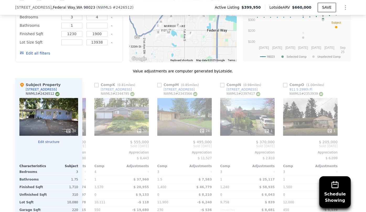
scroll to position [0, 939]
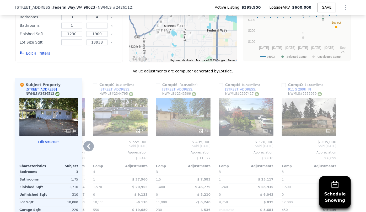
click at [288, 109] on div "1" at bounding box center [309, 117] width 55 height 38
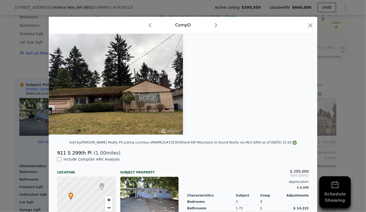
click at [307, 26] on icon "button" at bounding box center [310, 25] width 7 height 7
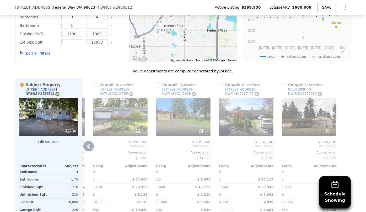
click at [250, 123] on div "1" at bounding box center [246, 117] width 55 height 38
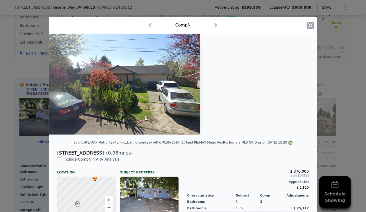
click at [310, 26] on icon "button" at bounding box center [310, 25] width 7 height 7
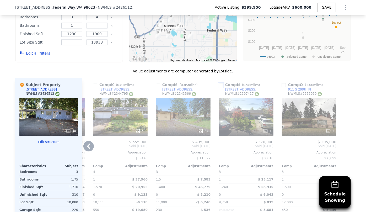
drag, startPoint x: 220, startPoint y: 88, endPoint x: 224, endPoint y: 112, distance: 24.0
click at [220, 87] on input "checkbox" at bounding box center [221, 85] width 4 height 4
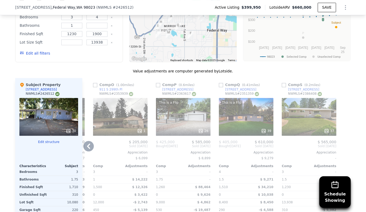
click at [290, 127] on div "37" at bounding box center [309, 117] width 55 height 38
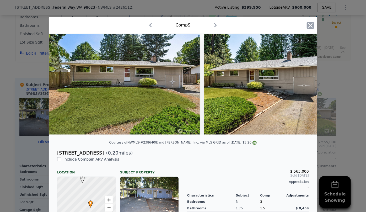
click at [308, 24] on icon "button" at bounding box center [310, 25] width 7 height 7
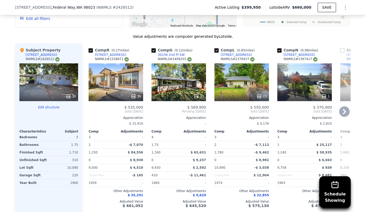
scroll to position [548, 0]
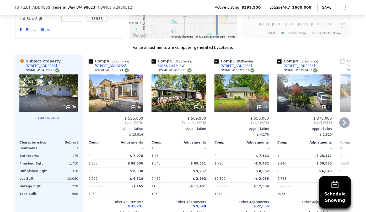
click at [175, 100] on div "33" at bounding box center [179, 93] width 55 height 38
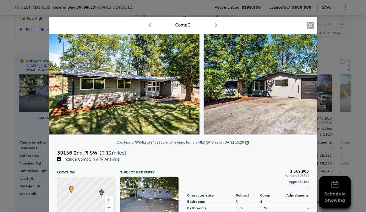
click at [310, 24] on icon "button" at bounding box center [310, 25] width 4 height 4
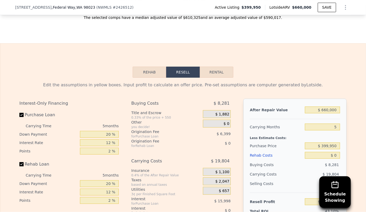
scroll to position [762, 0]
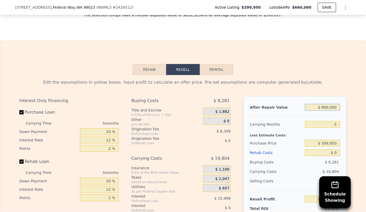
click at [325, 111] on input "$ 660,000" at bounding box center [322, 107] width 35 height 7
click at [336, 128] on input "5" at bounding box center [322, 124] width 35 height 7
click at [301, 148] on div "Purchase Price" at bounding box center [276, 142] width 53 height 9
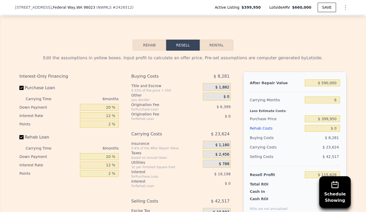
scroll to position [810, 0]
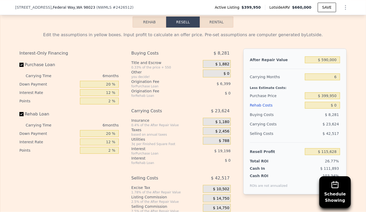
click at [255, 110] on div "Rehab Costs" at bounding box center [276, 104] width 53 height 9
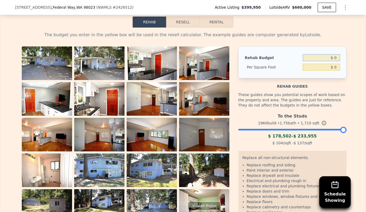
click at [333, 61] on input "$ 0" at bounding box center [321, 57] width 37 height 7
click at [326, 35] on div "The budget you enter in the yellow box will be used in the resell calculator. T…" at bounding box center [183, 132] width 336 height 209
click at [329, 71] on input "$ 46.78" at bounding box center [321, 67] width 37 height 7
click at [301, 96] on div "These guides show you potential scopes of work based on the property and area. …" at bounding box center [292, 100] width 108 height 22
drag, startPoint x: 328, startPoint y: 75, endPoint x: 331, endPoint y: 72, distance: 4.1
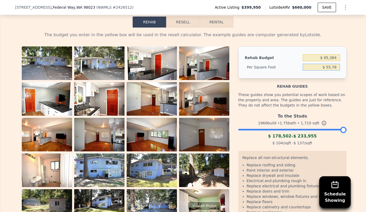
click at [330, 71] on input "$ 55.78" at bounding box center [321, 67] width 37 height 7
click at [327, 61] on input "$ 95,384" at bounding box center [321, 57] width 37 height 7
click at [302, 29] on div "Rehab Resell Rental The budget you enter in the yellow box will be used in the …" at bounding box center [183, 126] width 366 height 267
click at [188, 28] on button "Resell" at bounding box center [182, 22] width 33 height 11
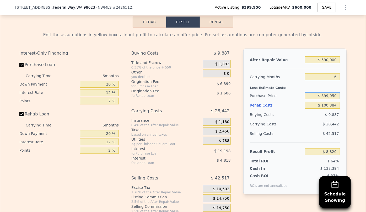
click at [328, 99] on input "$ 399,950" at bounding box center [322, 95] width 35 height 7
click at [305, 109] on input "$ 100,384" at bounding box center [322, 105] width 35 height 7
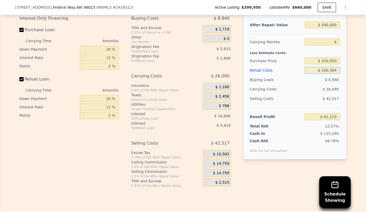
scroll to position [881, 0]
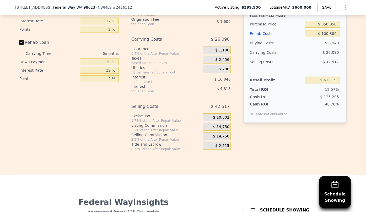
click at [224, 139] on span "$ 14,750" at bounding box center [221, 136] width 16 height 5
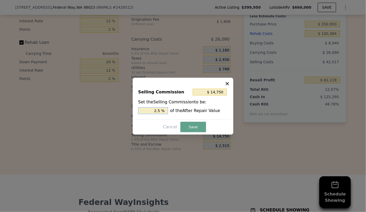
click at [158, 112] on input "2.5 %" at bounding box center [153, 110] width 30 height 7
click at [196, 125] on button "Save" at bounding box center [193, 127] width 26 height 10
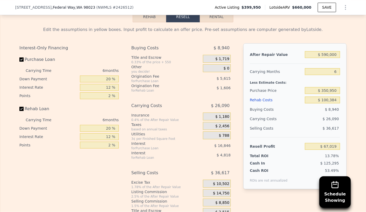
scroll to position [810, 0]
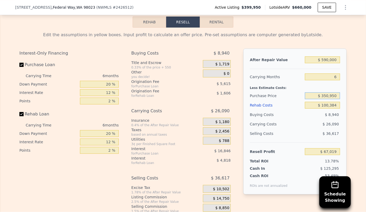
click at [326, 99] on input "$ 350,950" at bounding box center [322, 95] width 35 height 7
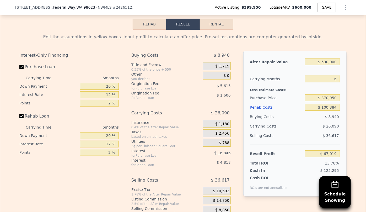
click at [315, 121] on div "$ 8,940" at bounding box center [322, 116] width 35 height 9
click at [327, 101] on input "$ 370,950" at bounding box center [322, 97] width 35 height 7
click at [306, 140] on div "$ 36,617" at bounding box center [322, 135] width 35 height 9
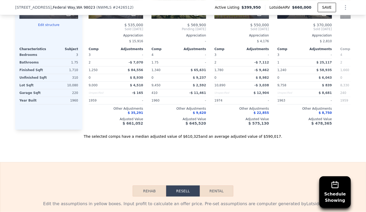
scroll to position [760, 0]
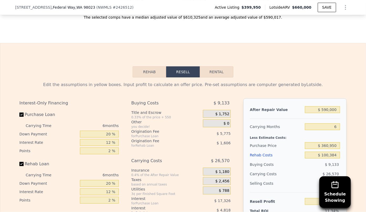
click at [217, 77] on button "Rental" at bounding box center [217, 71] width 34 height 11
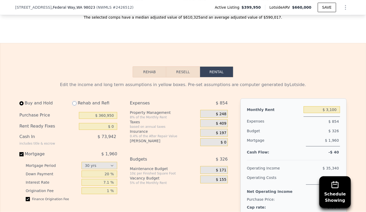
click at [73, 105] on input "radio" at bounding box center [74, 103] width 4 height 4
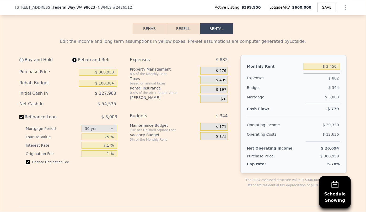
scroll to position [808, 0]
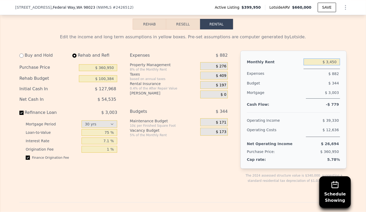
click at [333, 65] on input "$ 3,450" at bounding box center [322, 61] width 36 height 7
click at [287, 99] on div "Mortgage" at bounding box center [275, 93] width 57 height 11
click at [218, 69] on span "$ 272" at bounding box center [221, 66] width 10 height 5
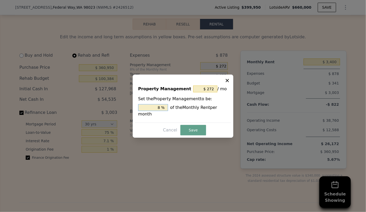
click at [160, 110] on input "8 %" at bounding box center [153, 107] width 30 height 7
click at [195, 125] on button "Save" at bounding box center [193, 130] width 26 height 10
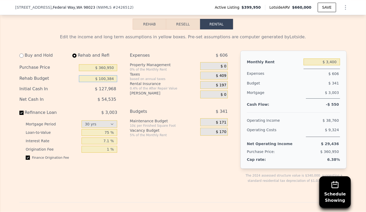
click at [105, 82] on input "$ 100,384" at bounding box center [98, 78] width 38 height 7
click at [135, 108] on div "Expenses $ 606 Property Management 0% of the Monthly Rent $ 0 Taxes based on an…" at bounding box center [181, 121] width 102 height 141
click at [175, 30] on button "Resell" at bounding box center [182, 24] width 33 height 11
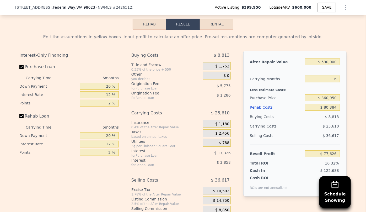
click at [211, 29] on button "Rental" at bounding box center [217, 24] width 34 height 11
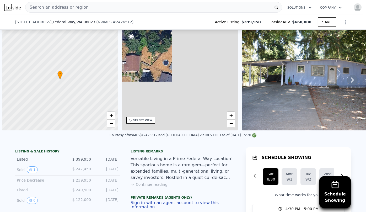
select select "30"
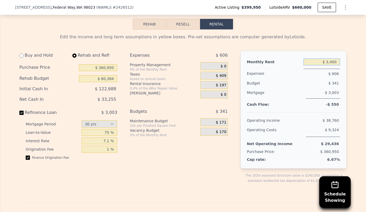
click at [333, 65] on input "$ 3,400" at bounding box center [322, 61] width 36 height 7
type input "$ 3,450"
click at [327, 95] on span "$ 3,003" at bounding box center [332, 92] width 14 height 4
click at [103, 71] on input "$ 360,950" at bounding box center [98, 67] width 38 height 7
type input "$ 350,950"
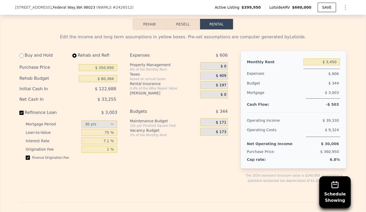
click at [157, 133] on div "Vacancy Budget" at bounding box center [164, 130] width 68 height 5
click at [104, 82] on input "$ 80,384" at bounding box center [98, 78] width 38 height 7
type input "$ 70,384"
click at [156, 128] on div "10¢ per Finished Square Foot" at bounding box center [164, 125] width 68 height 4
click at [181, 30] on button "Resell" at bounding box center [182, 24] width 33 height 11
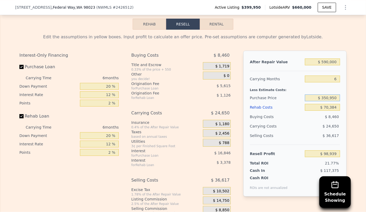
click at [326, 101] on input "$ 350,950" at bounding box center [322, 97] width 35 height 7
type input "$ 360,950"
click at [323, 144] on div "Selling Costs $ 36,617" at bounding box center [295, 138] width 90 height 14
type input "$ 88,266"
click at [220, 29] on button "Rental" at bounding box center [217, 24] width 34 height 11
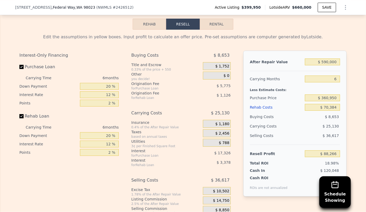
select select "30"
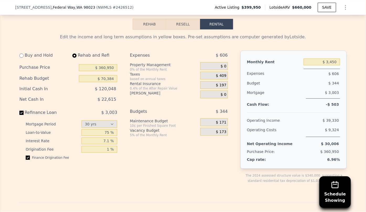
click at [175, 29] on button "Resell" at bounding box center [182, 24] width 33 height 11
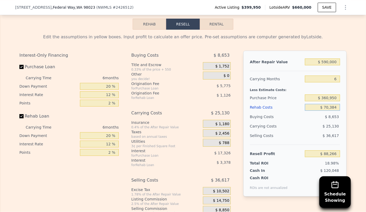
click at [327, 111] on input "$ 70,384" at bounding box center [322, 107] width 35 height 7
type input "$ 0384"
type input "$ 162,746"
type input "$ 80,384"
type input "$ 77,626"
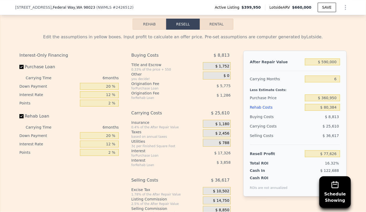
click at [303, 173] on div "$ 122,688" at bounding box center [312, 170] width 55 height 5
click at [327, 111] on input "$ 80,384" at bounding box center [322, 107] width 35 height 7
type input "$ 8,384"
type input "$ 154,234"
type input "$ 384"
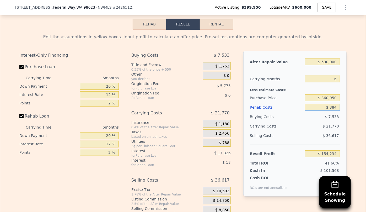
type input "$ 162,746"
type input "$ 90,384"
type input "$ 66,986"
type input "$ 90,384"
click at [329, 138] on span "$ 36,617" at bounding box center [331, 135] width 16 height 4
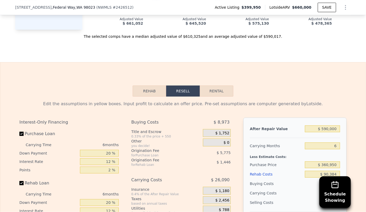
scroll to position [760, 0]
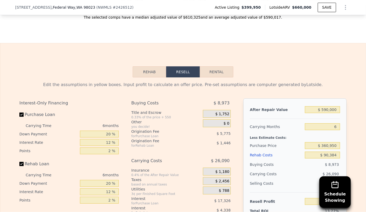
click at [210, 77] on button "Rental" at bounding box center [217, 71] width 34 height 11
select select "30"
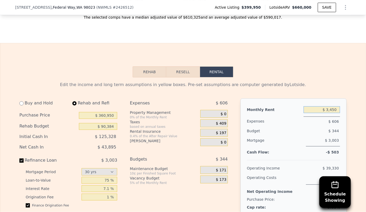
click at [333, 113] on input "$ 3,450" at bounding box center [322, 109] width 36 height 7
type input "$ 3,600"
click at [103, 130] on input "$ 90,384" at bounding box center [98, 126] width 38 height 7
type input "$ 70,384"
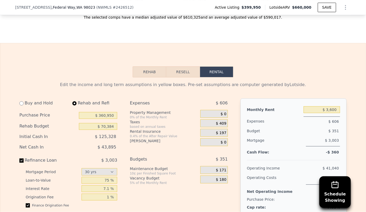
click at [132, 143] on div "[PERSON_NAME]" at bounding box center [164, 140] width 68 height 5
click at [186, 74] on button "Resell" at bounding box center [182, 71] width 33 height 11
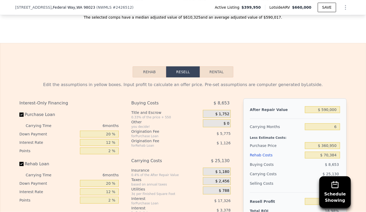
click at [326, 111] on div "$ 590,000" at bounding box center [322, 109] width 35 height 9
click at [326, 113] on input "$ 590,000" at bounding box center [322, 109] width 35 height 7
type input "$ 50,000"
type input "-$ 417,644"
type input "$ 0000"
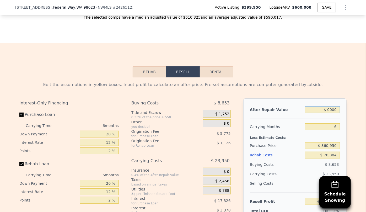
type input "-$ 464,487"
type input "$ 60,000"
type input "-$ 408,275"
type input "$ 600,000"
type input "$ 97,635"
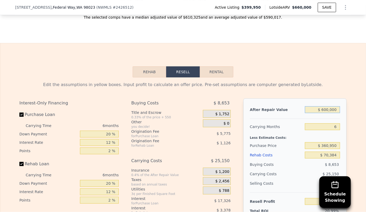
type input "$ 600,000"
click at [325, 139] on div "Less Estimate Costs:" at bounding box center [295, 135] width 90 height 9
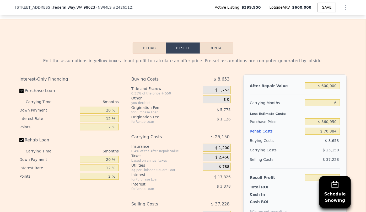
scroll to position [808, 0]
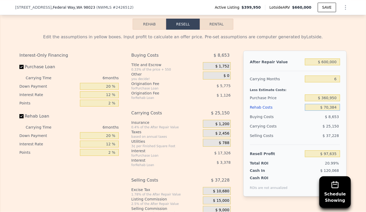
click at [327, 111] on input "$ 70,384" at bounding box center [322, 107] width 35 height 7
type input "$ 0384"
type input "$ 172,115"
type input "$ 90,384"
type input "$ 76,355"
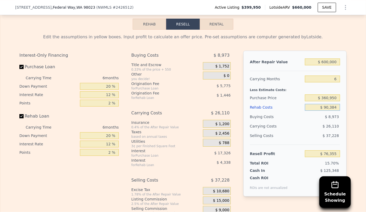
type input "$ 90,384"
click at [273, 71] on div at bounding box center [295, 69] width 90 height 4
click at [286, 102] on div "Purchase Price" at bounding box center [276, 97] width 53 height 9
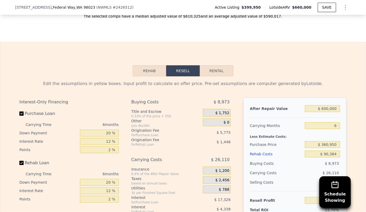
scroll to position [760, 0]
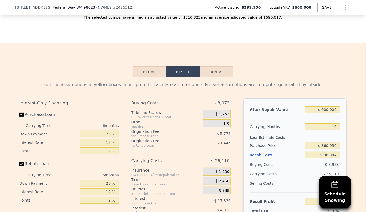
click at [344, 8] on icon "Show Options" at bounding box center [345, 7] width 6 height 6
click at [315, 85] on div "Edit the assumptions in yellow boxes. Input profit to calculate an offer price.…" at bounding box center [183, 174] width 336 height 195
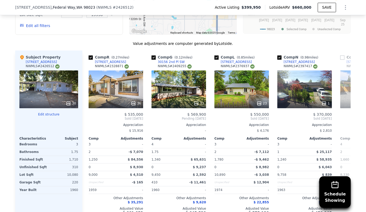
scroll to position [474, 0]
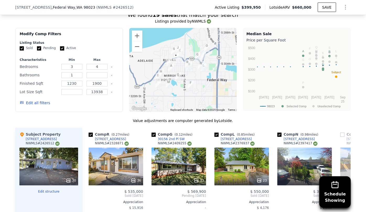
click at [39, 106] on button "Edit all filters" at bounding box center [35, 102] width 30 height 5
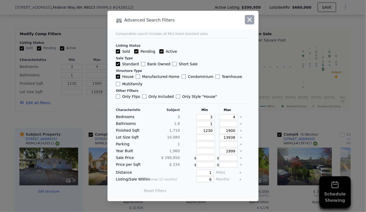
click at [251, 18] on icon "button" at bounding box center [249, 19] width 7 height 7
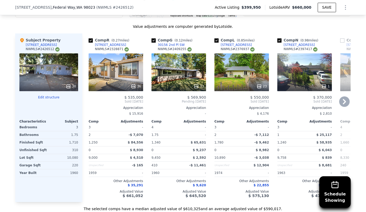
scroll to position [570, 0]
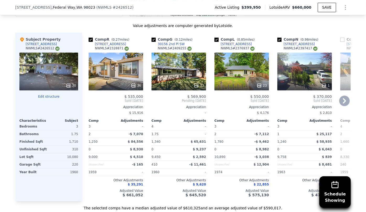
click at [342, 104] on icon at bounding box center [344, 100] width 10 height 10
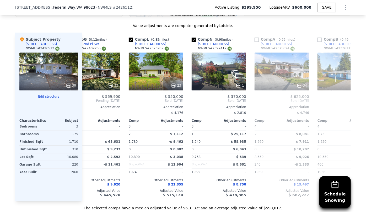
scroll to position [0, 126]
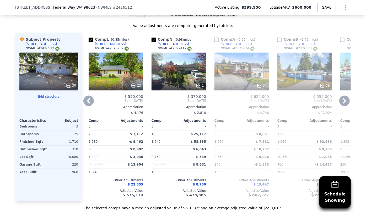
click at [342, 104] on icon at bounding box center [344, 100] width 10 height 10
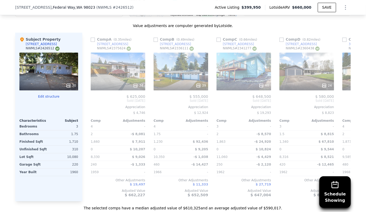
scroll to position [0, 252]
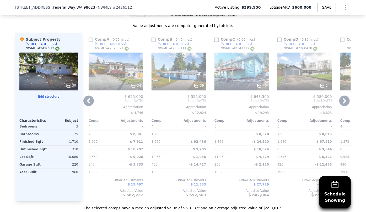
click at [342, 104] on icon at bounding box center [344, 100] width 10 height 10
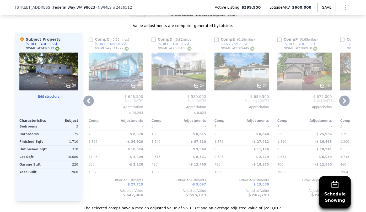
click at [342, 104] on icon at bounding box center [344, 100] width 10 height 10
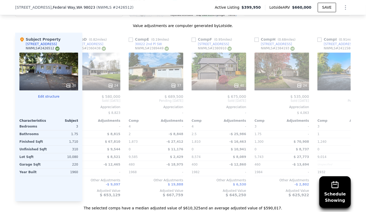
scroll to position [0, 503]
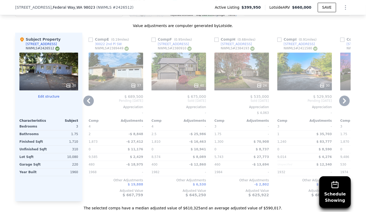
click at [310, 79] on div "30" at bounding box center [304, 71] width 55 height 38
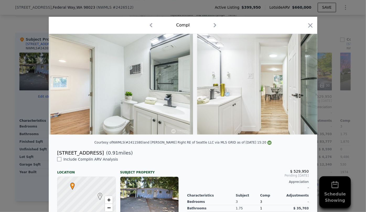
scroll to position [0, 2326]
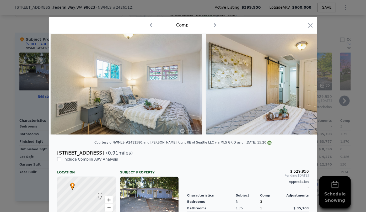
drag, startPoint x: 310, startPoint y: 28, endPoint x: 317, endPoint y: 95, distance: 67.2
click at [310, 28] on icon "button" at bounding box center [310, 25] width 7 height 7
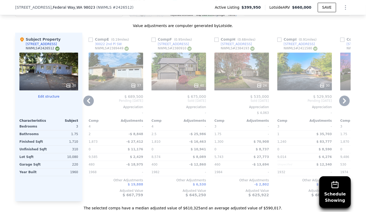
click at [339, 104] on icon at bounding box center [344, 100] width 10 height 10
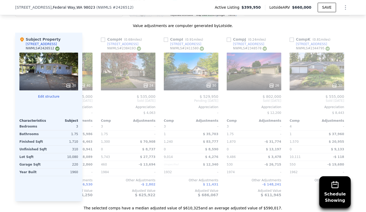
scroll to position [0, 629]
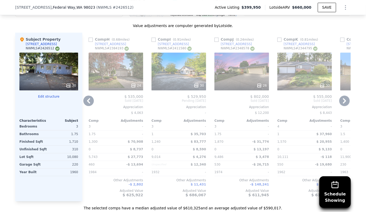
click at [339, 104] on icon at bounding box center [344, 100] width 10 height 10
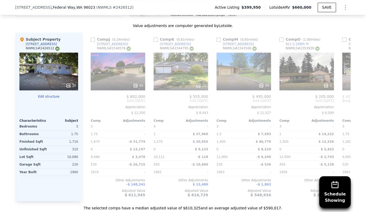
scroll to position [0, 755]
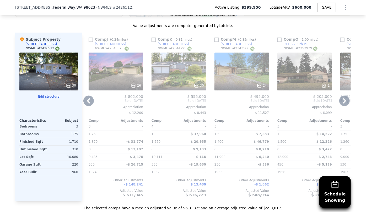
click at [339, 104] on icon at bounding box center [344, 100] width 10 height 10
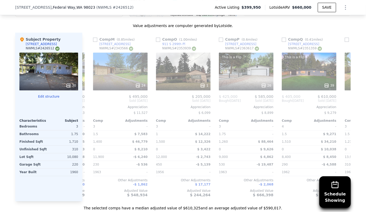
scroll to position [0, 881]
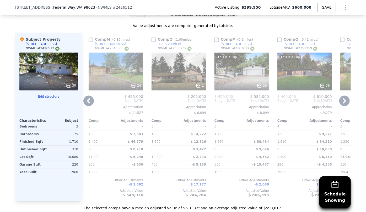
click at [339, 104] on icon at bounding box center [344, 100] width 10 height 10
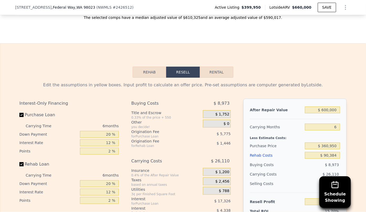
scroll to position [760, 0]
click at [326, 113] on input "$ 600,000" at bounding box center [322, 109] width 35 height 7
type input "$ 60,000"
type input "-$ 429,555"
type input "$ 0000"
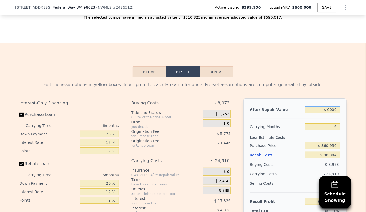
type input "-$ 485,767"
type input "$ 50,000"
type input "-$ 438,924"
type input "$ 590,000"
type input "$ 66,986"
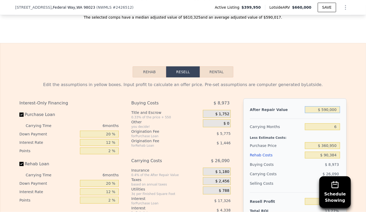
type input "$ 590,000"
click at [320, 50] on div "Rehab Resell Rental Edit the assumptions in yellow boxes. Input profit to calcu…" at bounding box center [183, 169] width 366 height 253
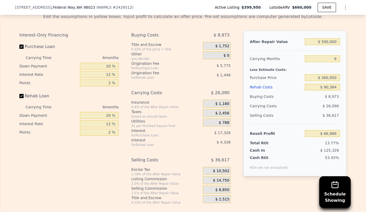
scroll to position [832, 0]
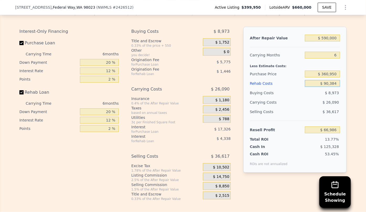
click at [326, 87] on input "$ 90,384" at bounding box center [322, 83] width 35 height 7
click at [326, 77] on input "$ 360,950" at bounding box center [322, 74] width 35 height 7
type input "$ 350,950"
click at [306, 116] on div "$ 36,617" at bounding box center [322, 111] width 35 height 9
type input "$ 77,659"
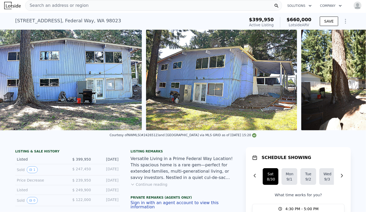
scroll to position [0, 2256]
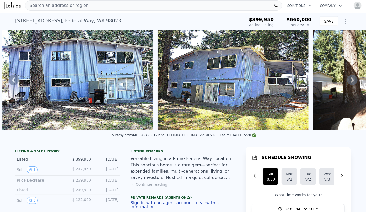
click at [114, 102] on img at bounding box center [77, 80] width 151 height 101
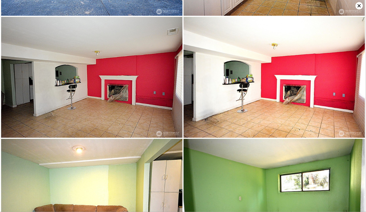
scroll to position [1208, 0]
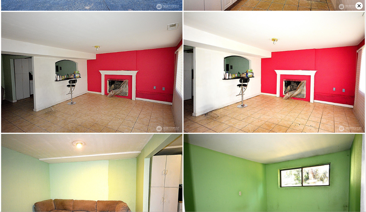
click at [359, 8] on icon at bounding box center [358, 5] width 7 height 7
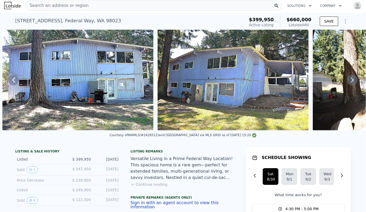
click at [147, 187] on button "Continue reading" at bounding box center [149, 184] width 37 height 5
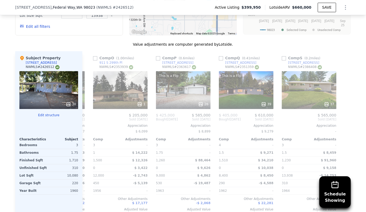
scroll to position [619, 0]
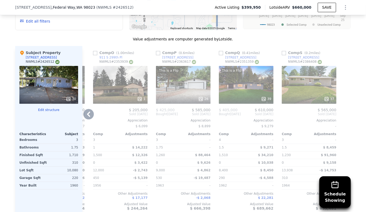
click at [88, 109] on icon at bounding box center [88, 114] width 10 height 10
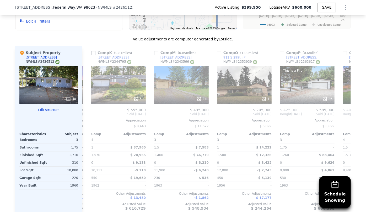
scroll to position [0, 813]
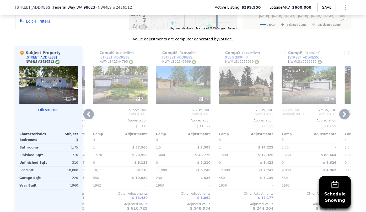
click at [84, 109] on icon at bounding box center [88, 114] width 10 height 10
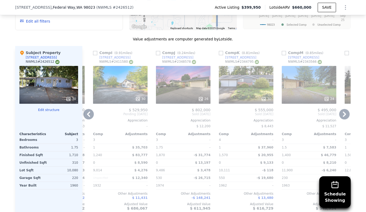
click at [84, 109] on icon at bounding box center [88, 114] width 10 height 10
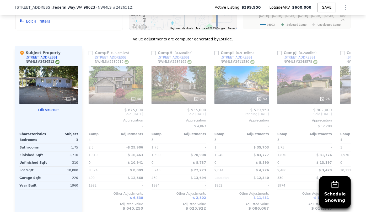
scroll to position [0, 562]
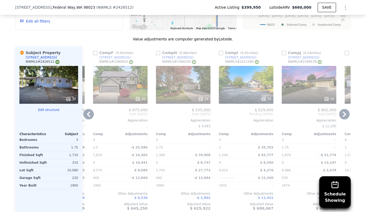
click at [84, 109] on icon at bounding box center [88, 114] width 10 height 10
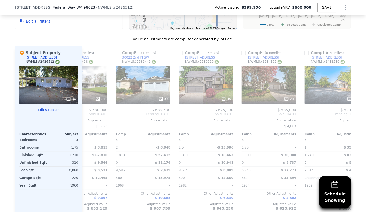
scroll to position [0, 436]
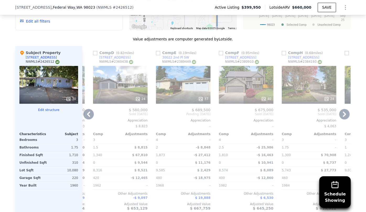
click at [84, 109] on icon at bounding box center [88, 114] width 10 height 10
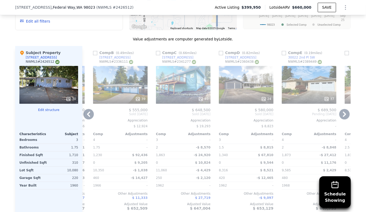
click at [84, 109] on icon at bounding box center [88, 114] width 10 height 10
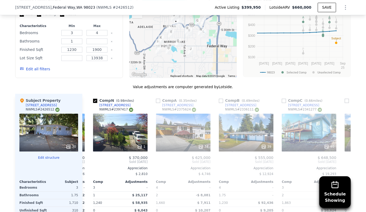
scroll to position [596, 0]
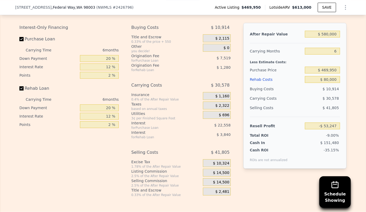
scroll to position [808, 0]
click at [326, 37] on input "$ 580,000" at bounding box center [322, 33] width 35 height 7
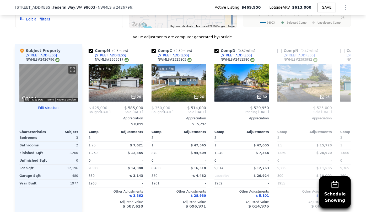
scroll to position [522, 0]
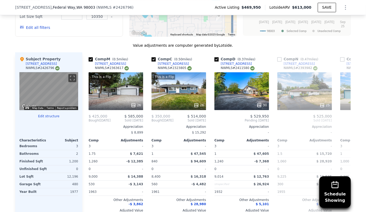
click at [38, 26] on button "Edit all filters" at bounding box center [35, 27] width 30 height 5
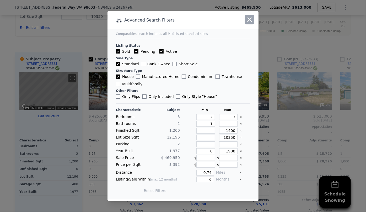
click at [251, 21] on icon "button" at bounding box center [249, 20] width 4 height 4
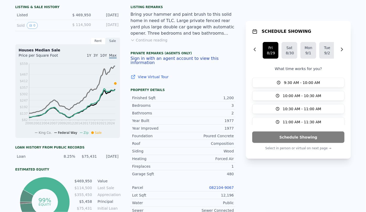
scroll to position [0, 0]
